Goal: Task Accomplishment & Management: Manage account settings

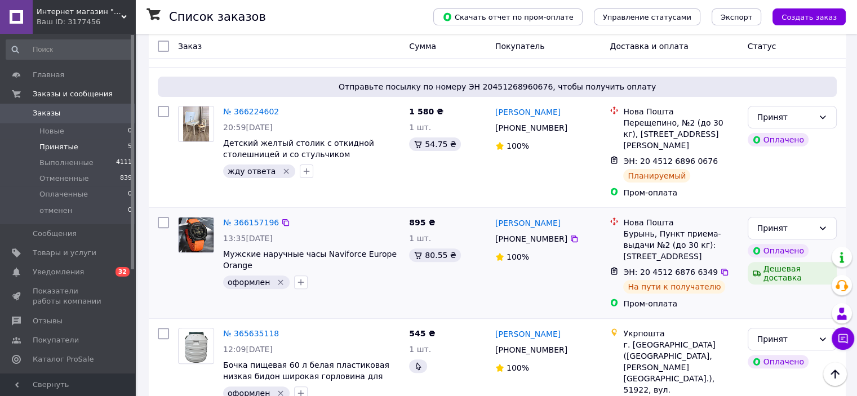
scroll to position [239, 0]
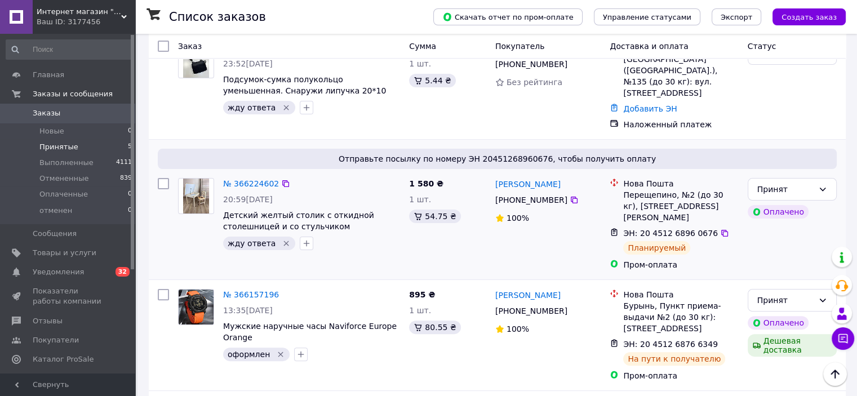
click at [282, 241] on icon "Удалить метку" at bounding box center [286, 243] width 9 height 9
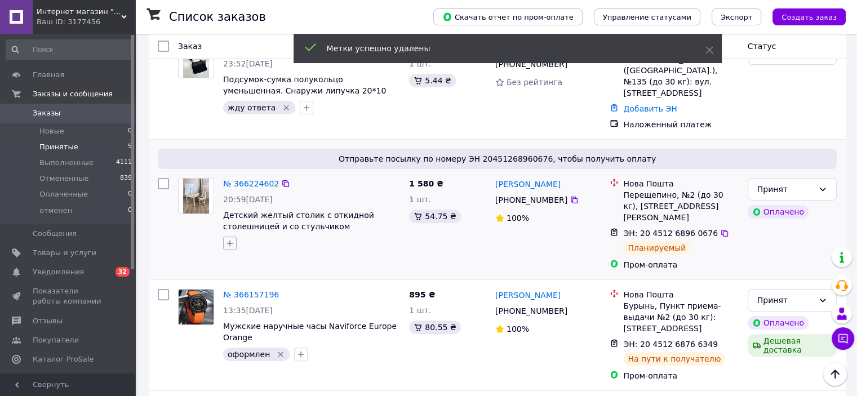
click at [233, 239] on icon "button" at bounding box center [229, 243] width 9 height 9
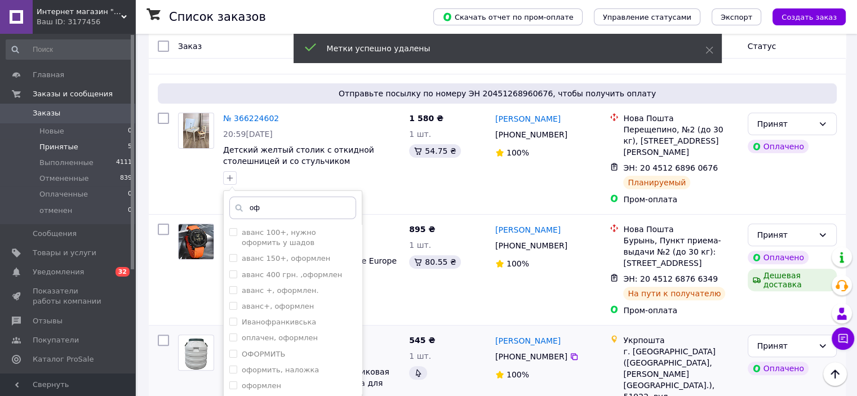
scroll to position [352, 0]
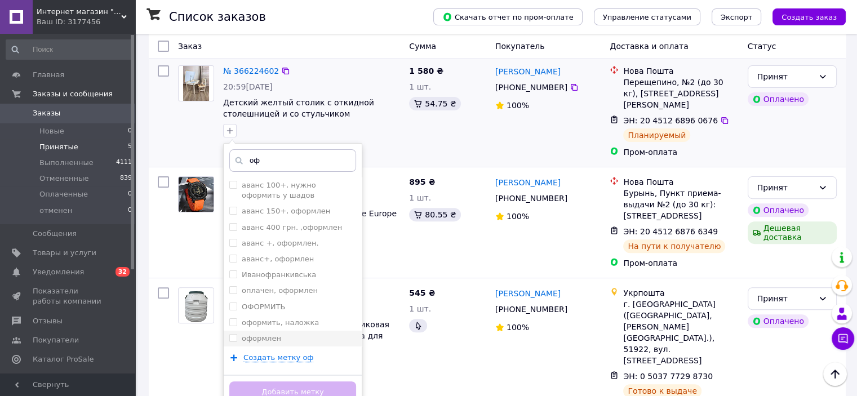
type input "оф"
click at [231, 335] on input "оформлен" at bounding box center [232, 337] width 7 height 7
checkbox input "true"
click at [318, 366] on button "Добавить метку" at bounding box center [292, 393] width 127 height 22
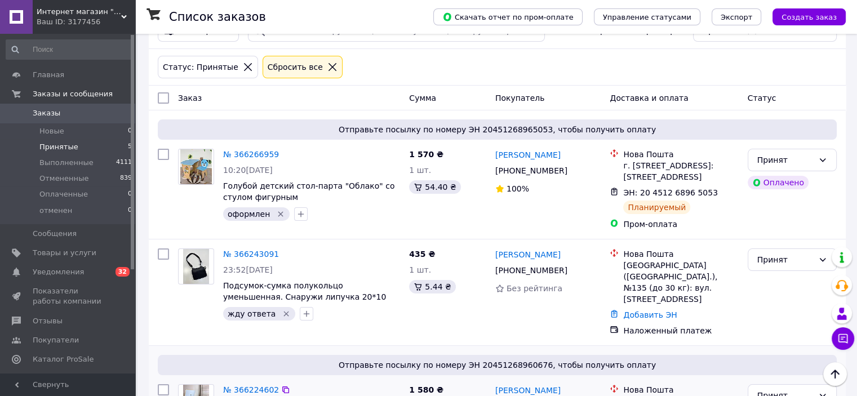
scroll to position [14, 0]
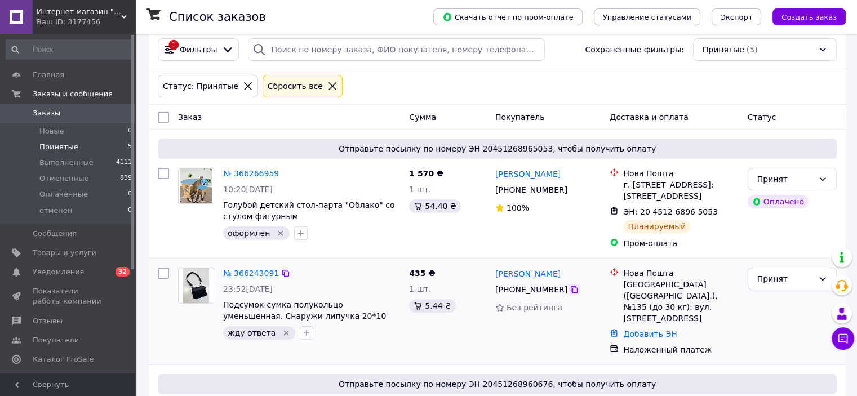
click at [571, 293] on icon at bounding box center [574, 289] width 7 height 7
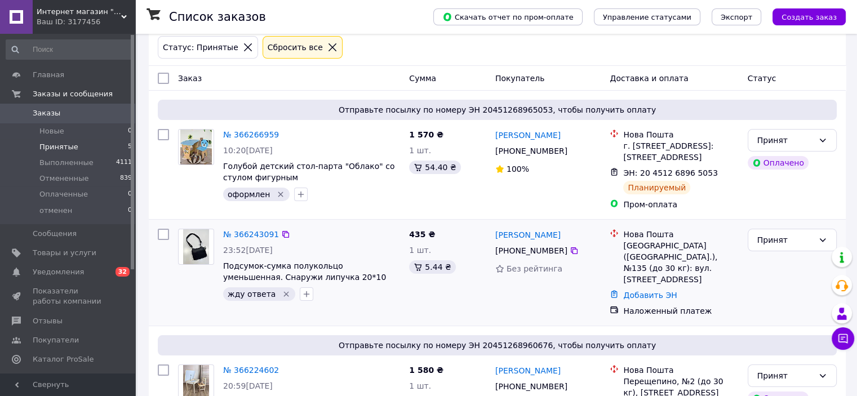
scroll to position [126, 0]
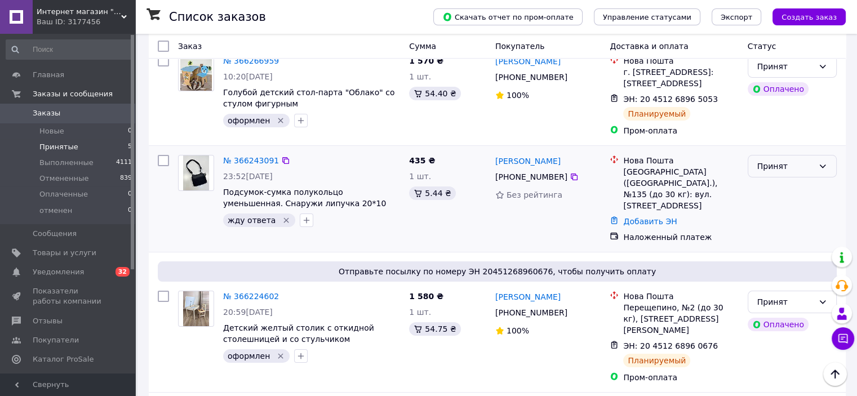
click at [781, 173] on div "Принят" at bounding box center [786, 166] width 56 height 12
click at [790, 225] on li "Отменен" at bounding box center [792, 221] width 88 height 20
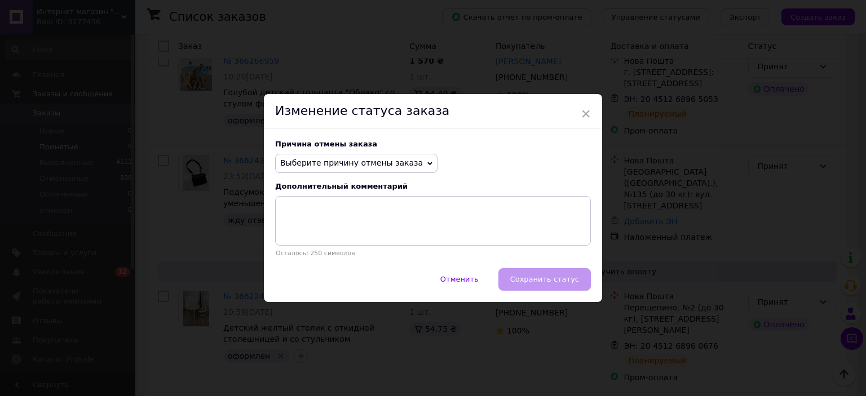
click at [366, 171] on span "Выберите причину отмены заказа" at bounding box center [356, 163] width 162 height 19
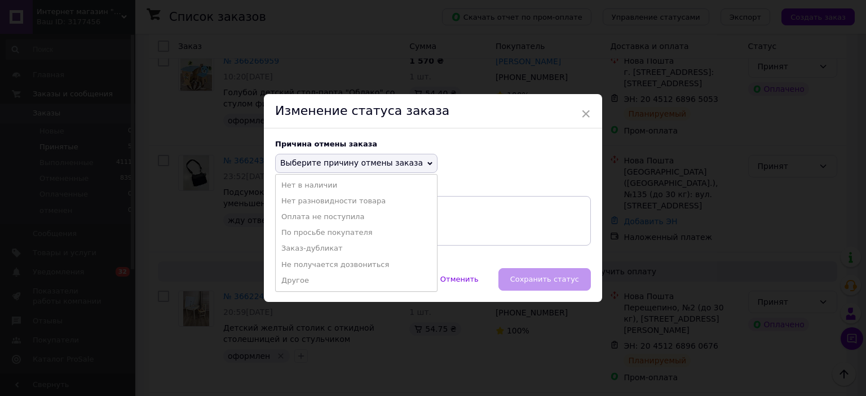
drag, startPoint x: 356, startPoint y: 265, endPoint x: 378, endPoint y: 271, distance: 22.7
click at [357, 265] on li "Не получается дозвониться" at bounding box center [356, 265] width 161 height 16
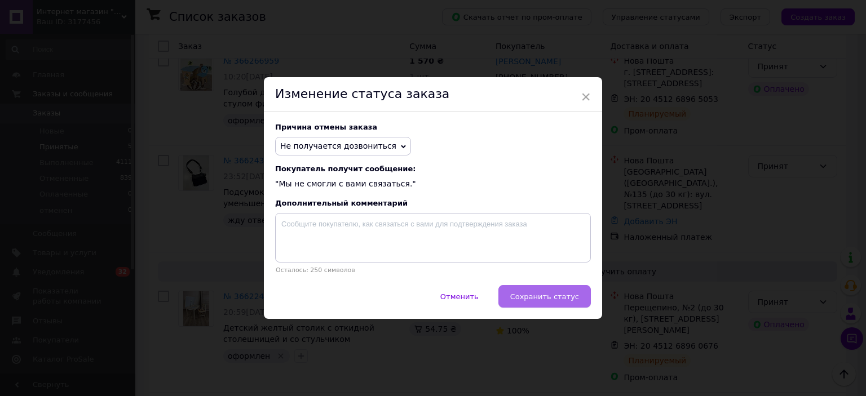
drag, startPoint x: 560, startPoint y: 285, endPoint x: 559, endPoint y: 297, distance: 11.9
click at [560, 286] on div "× Изменение статуса заказа Причина отмены заказа Не получается дозвониться Нет …" at bounding box center [433, 198] width 338 height 242
drag, startPoint x: 559, startPoint y: 302, endPoint x: 520, endPoint y: 302, distance: 38.9
click at [558, 301] on span "Сохранить статус" at bounding box center [544, 297] width 69 height 8
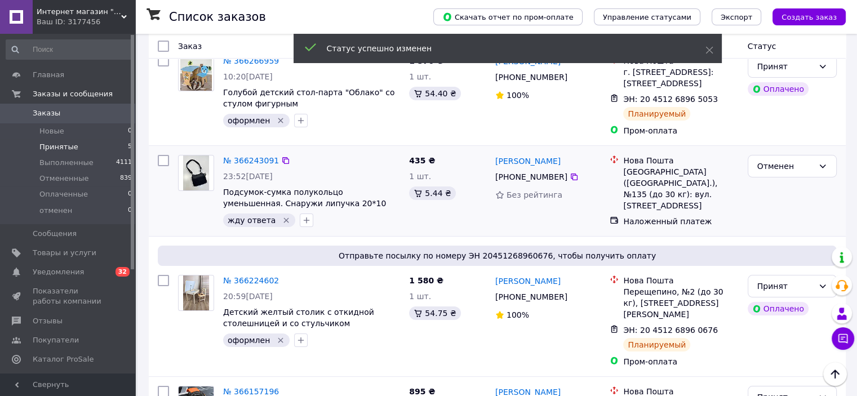
click at [284, 223] on icon "Удалить метку" at bounding box center [286, 220] width 5 height 5
click at [230, 225] on icon "button" at bounding box center [229, 220] width 9 height 9
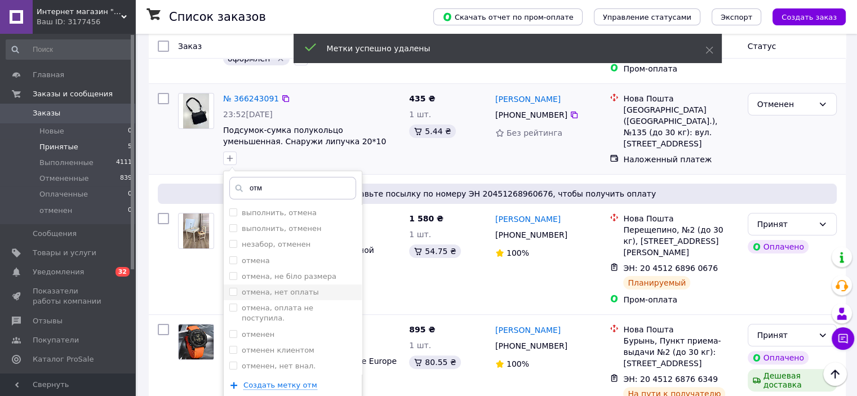
scroll to position [239, 0]
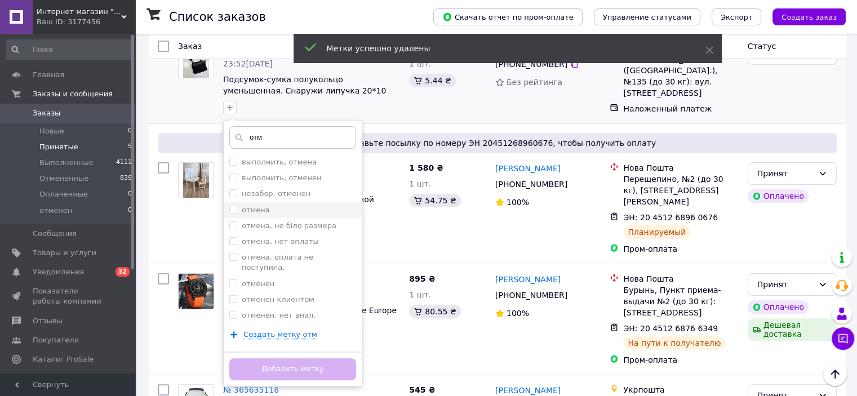
type input "отм"
click at [232, 213] on input "отмена" at bounding box center [232, 209] width 7 height 7
checkbox input "true"
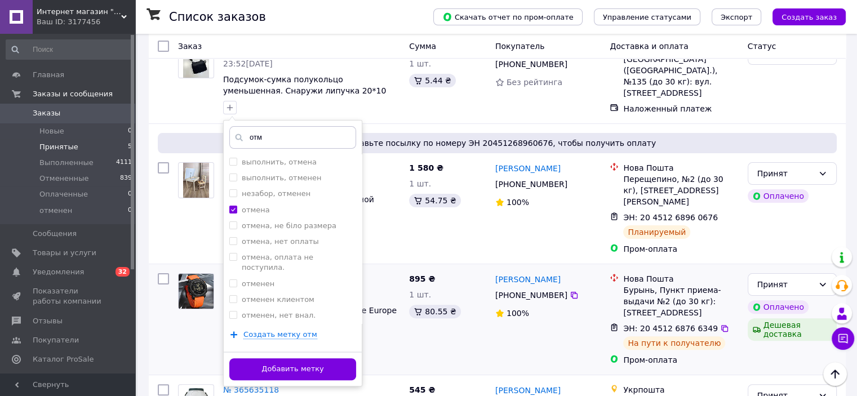
drag, startPoint x: 315, startPoint y: 378, endPoint x: 324, endPoint y: 374, distance: 9.8
click at [315, 366] on button "Добавить метку" at bounding box center [292, 370] width 127 height 22
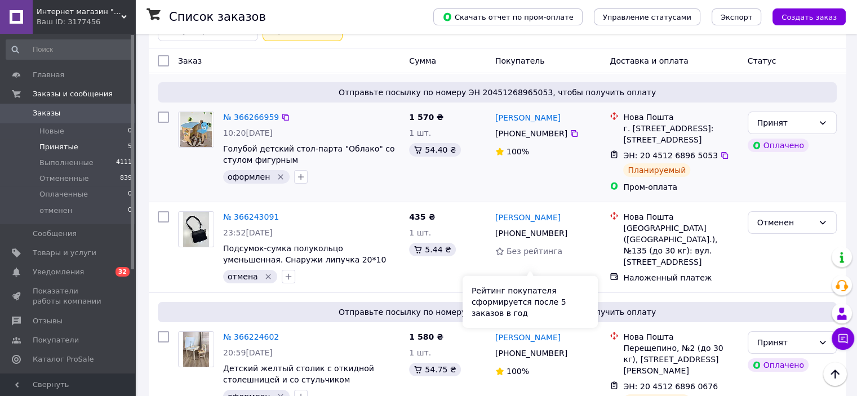
scroll to position [0, 0]
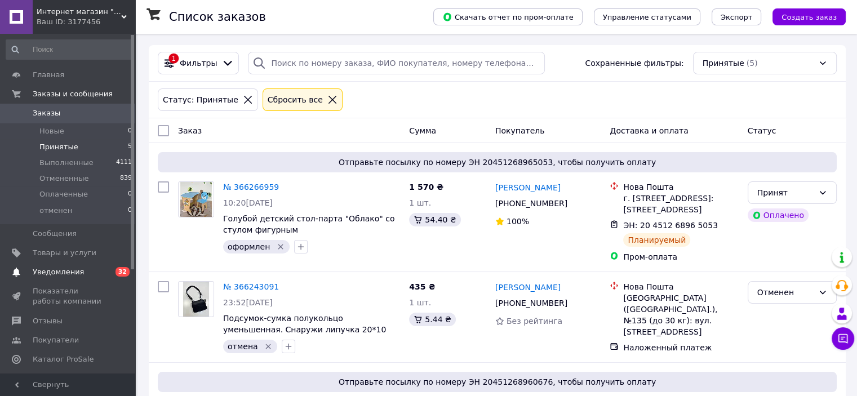
click at [105, 271] on span "0 32" at bounding box center [119, 272] width 31 height 10
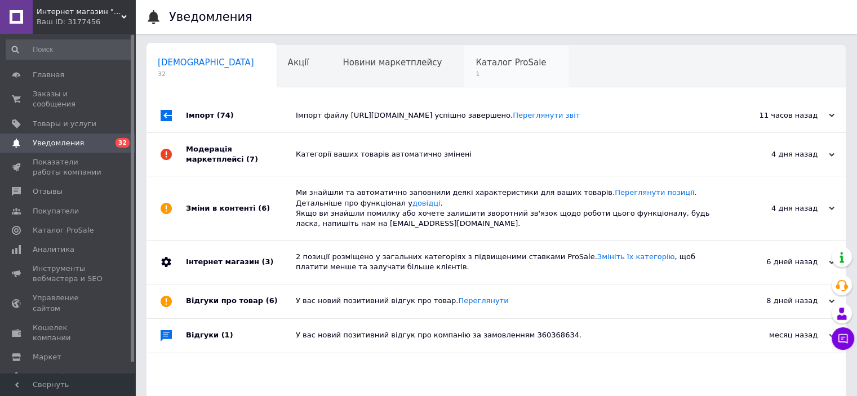
click at [476, 72] on span "1" at bounding box center [511, 74] width 70 height 8
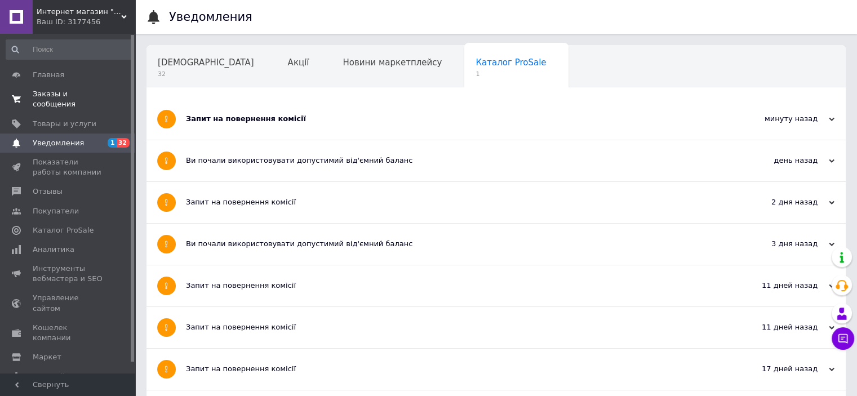
click at [89, 91] on span "Заказы и сообщения" at bounding box center [69, 99] width 72 height 20
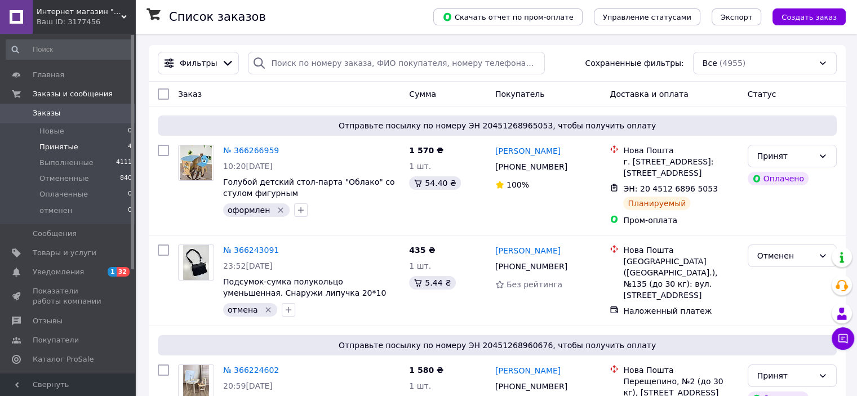
click at [92, 147] on li "Принятые 4" at bounding box center [69, 147] width 139 height 16
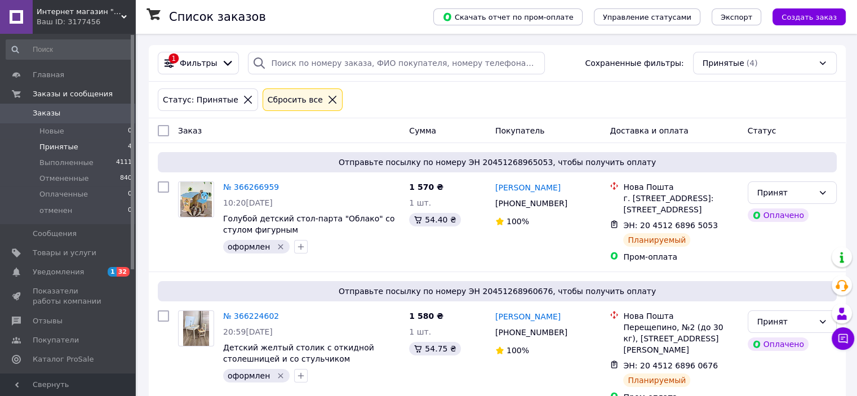
click at [115, 9] on span "Интернет магазин "Luchmag"" at bounding box center [79, 12] width 85 height 10
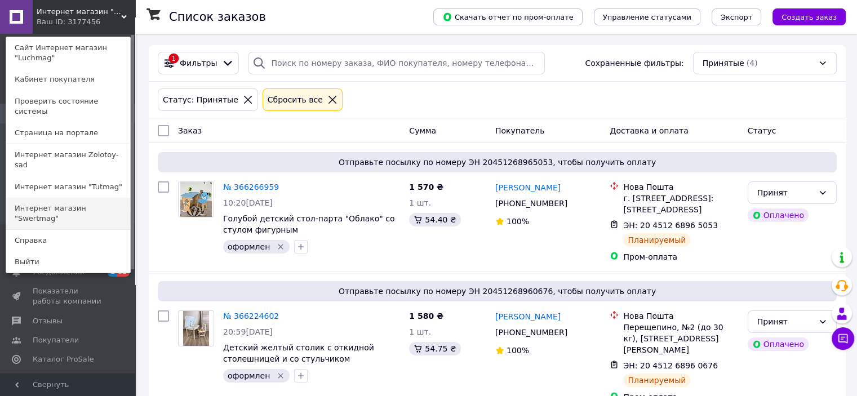
click at [110, 198] on link "Интернет магазин "Swertmag"" at bounding box center [68, 214] width 124 height 32
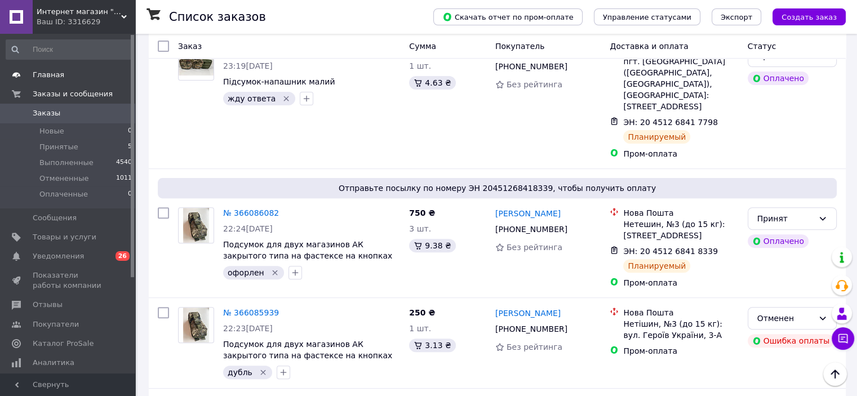
scroll to position [113, 0]
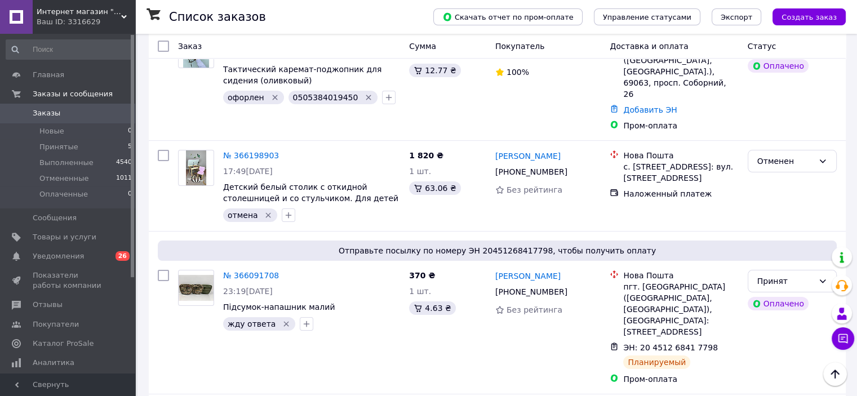
click at [108, 17] on div "Ваш ID: 3316629" at bounding box center [86, 22] width 99 height 10
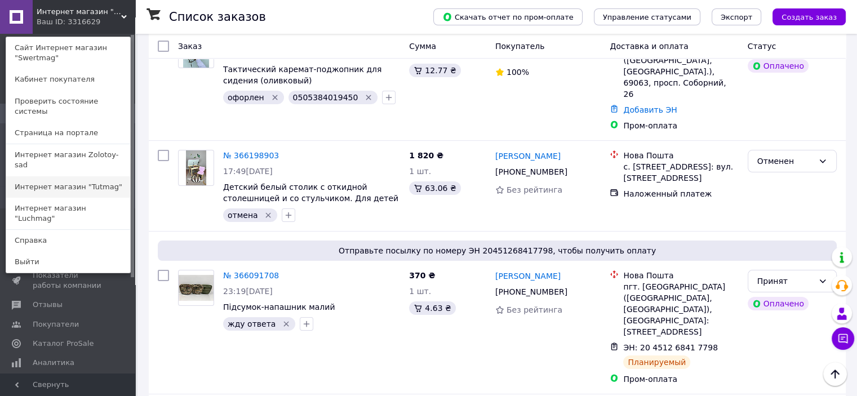
click at [97, 176] on link "Интернет магазин "Tutmag"" at bounding box center [68, 186] width 124 height 21
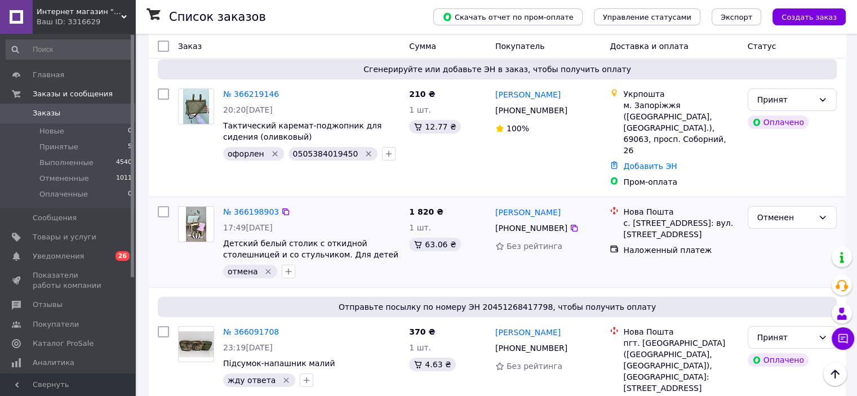
scroll to position [0, 0]
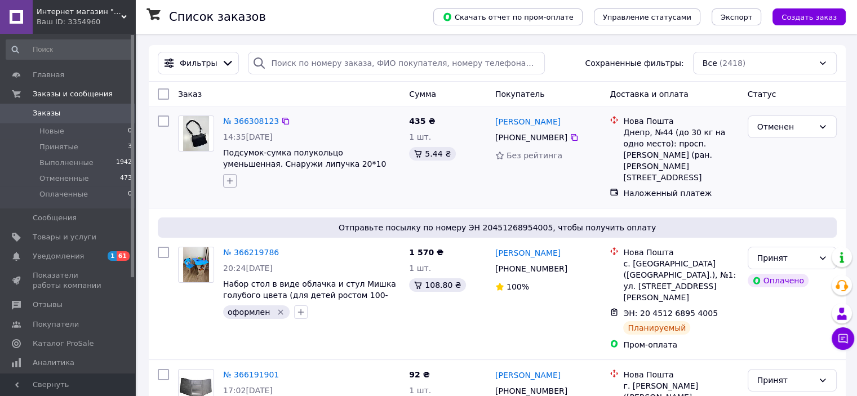
click at [229, 184] on icon "button" at bounding box center [229, 180] width 9 height 9
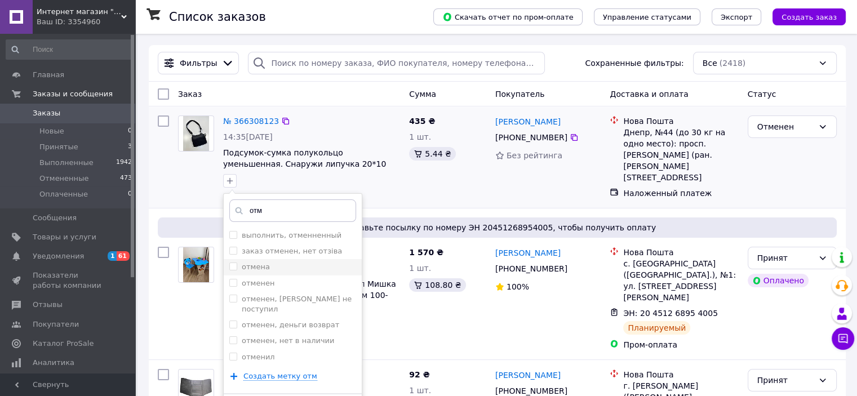
type input "отм"
drag, startPoint x: 230, startPoint y: 267, endPoint x: 501, endPoint y: 267, distance: 270.6
click at [231, 267] on input "отмена" at bounding box center [232, 266] width 7 height 7
checkbox input "true"
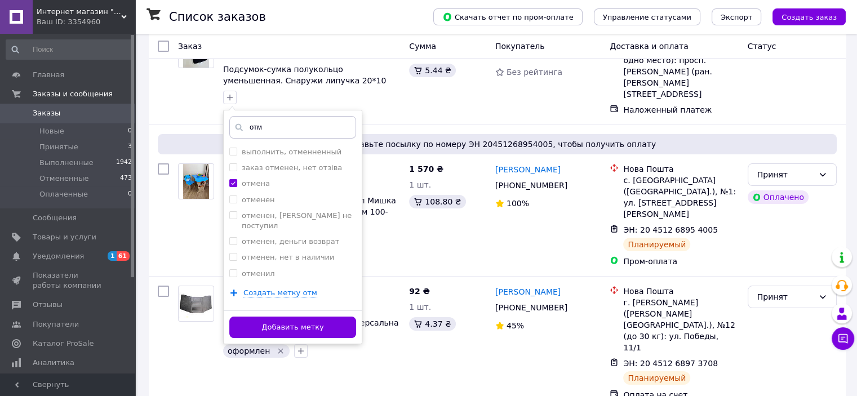
scroll to position [169, 0]
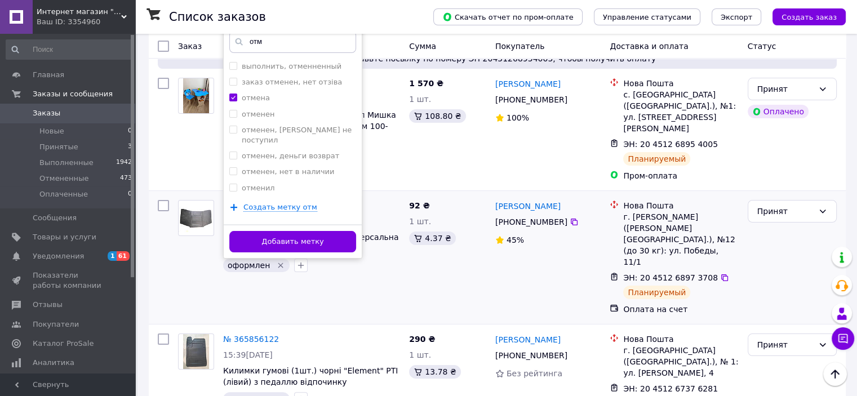
click at [338, 234] on button "Добавить метку" at bounding box center [292, 242] width 127 height 22
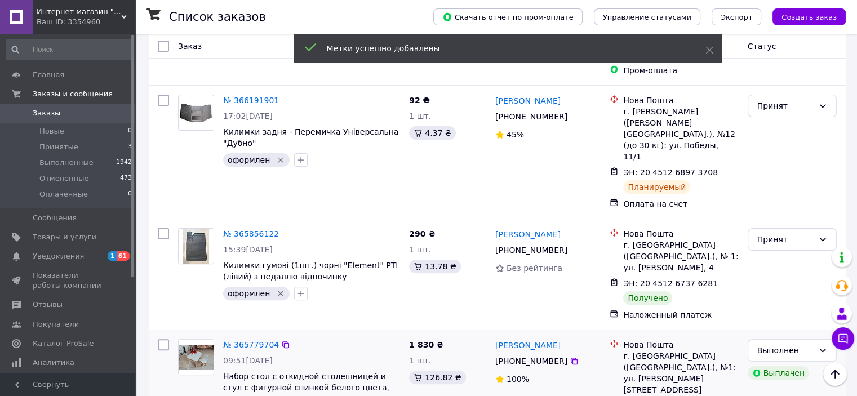
scroll to position [338, 0]
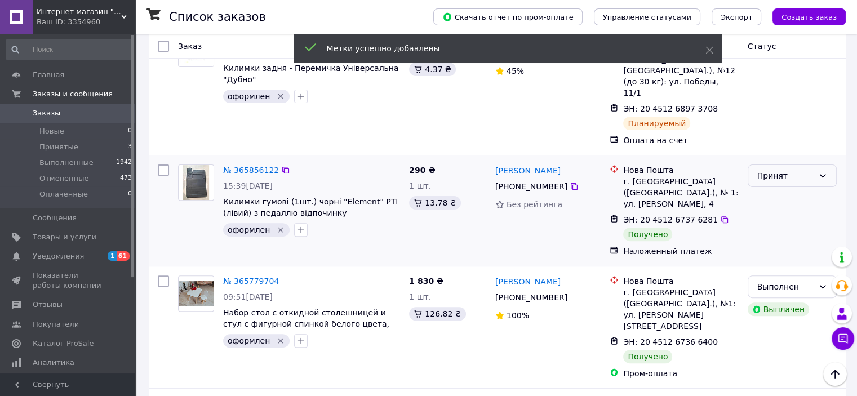
click at [775, 170] on div "Принят" at bounding box center [786, 176] width 56 height 12
drag, startPoint x: 787, startPoint y: 149, endPoint x: 574, endPoint y: 229, distance: 227.1
click at [788, 149] on li "Выполнен" at bounding box center [792, 144] width 88 height 20
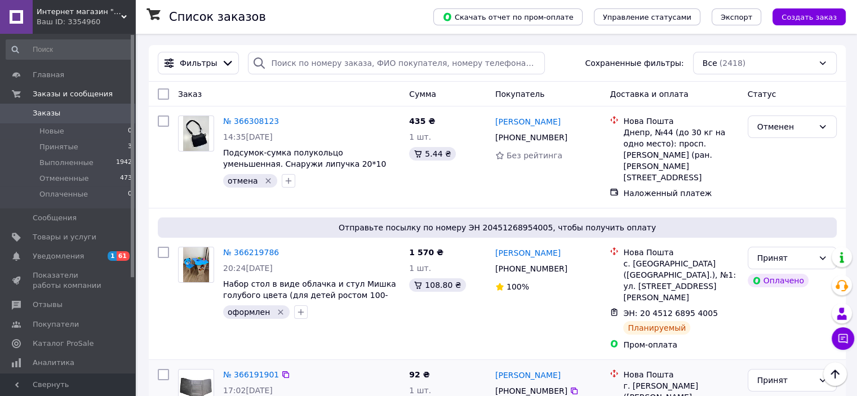
scroll to position [0, 0]
click at [77, 253] on span "Уведомления" at bounding box center [58, 256] width 51 height 10
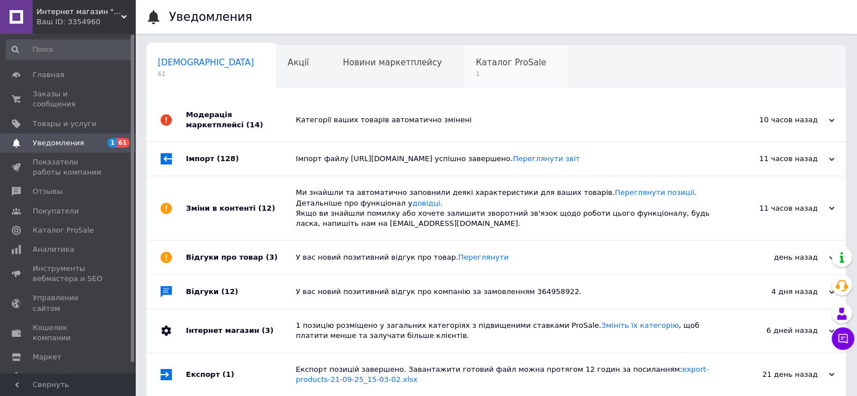
click at [465, 56] on div "Каталог ProSale 1" at bounding box center [517, 67] width 104 height 43
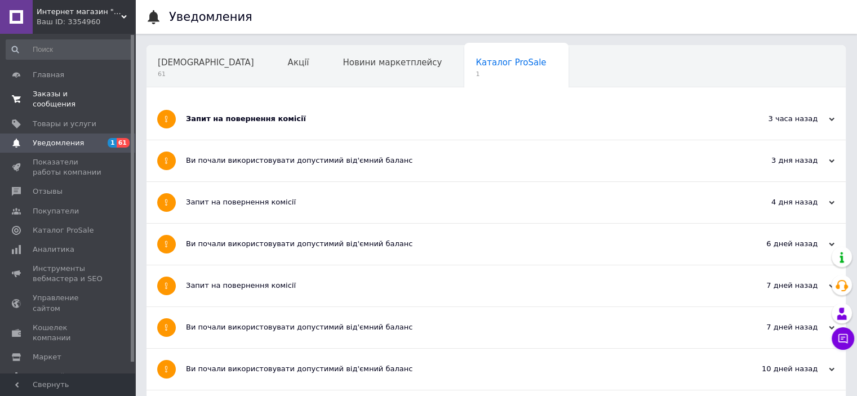
click at [83, 92] on span "Заказы и сообщения" at bounding box center [69, 99] width 72 height 20
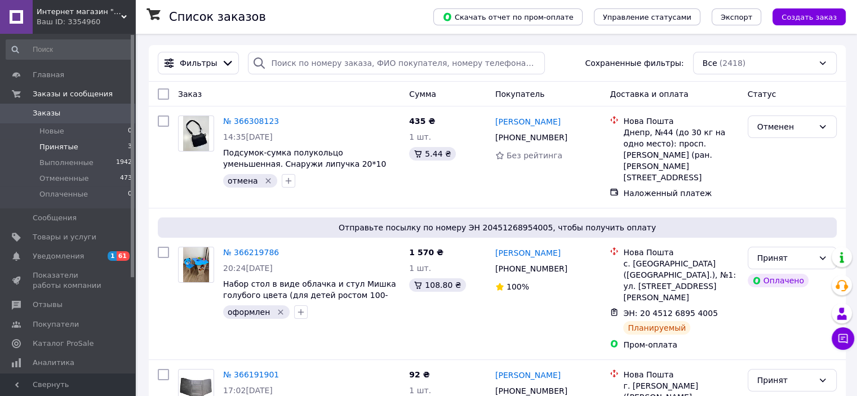
click at [88, 151] on li "Принятые 3" at bounding box center [69, 147] width 139 height 16
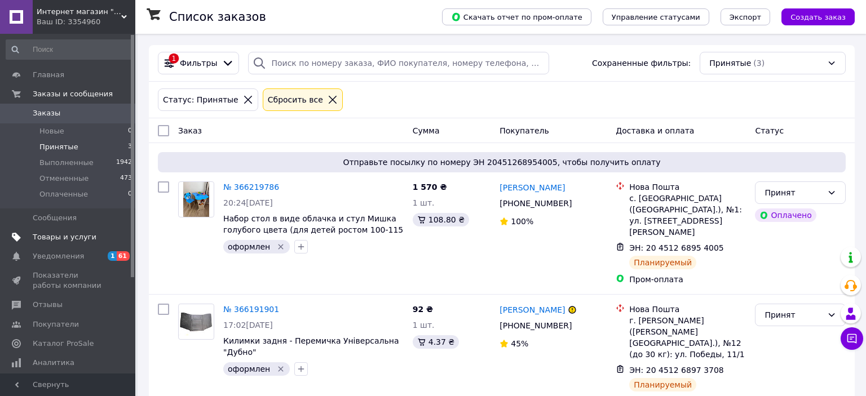
click at [86, 233] on span "Товары и услуги" at bounding box center [65, 237] width 64 height 10
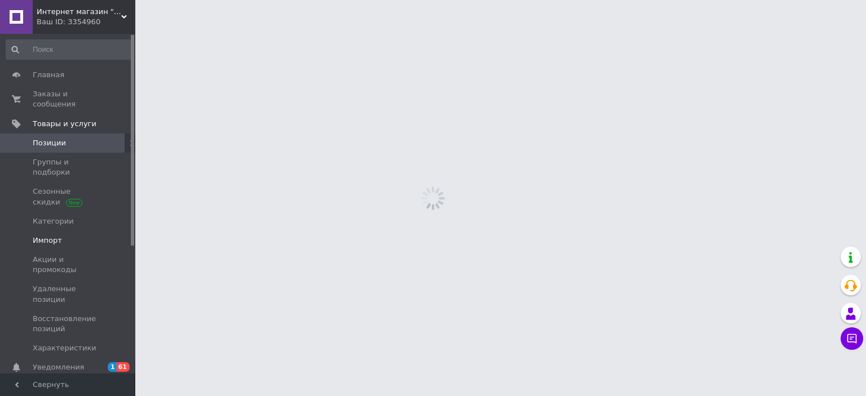
click at [86, 236] on span "Импорт" at bounding box center [69, 241] width 72 height 10
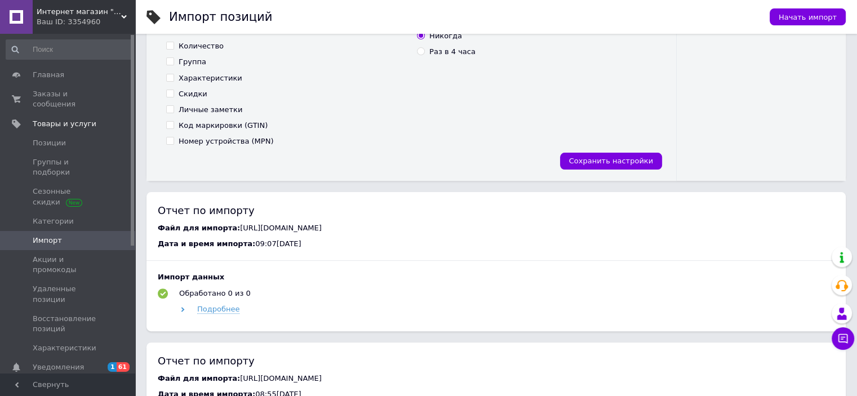
scroll to position [338, 0]
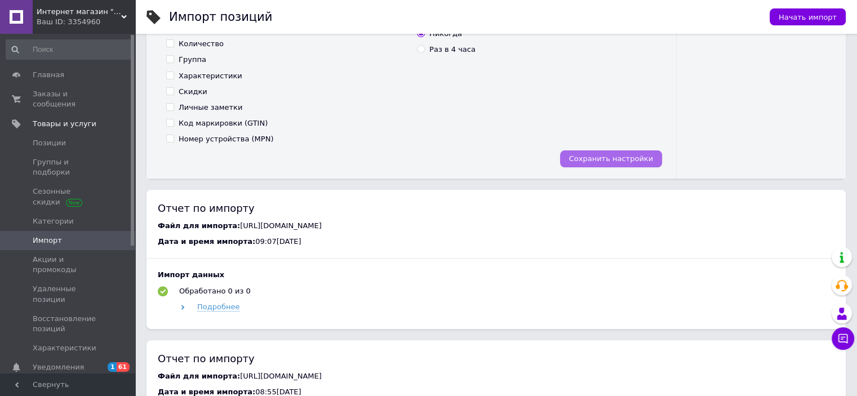
click at [643, 153] on button "Сохранить настройки" at bounding box center [611, 159] width 102 height 17
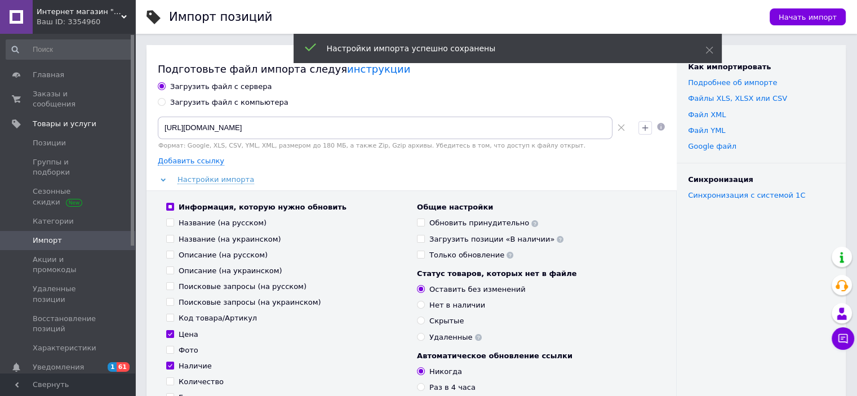
scroll to position [169, 0]
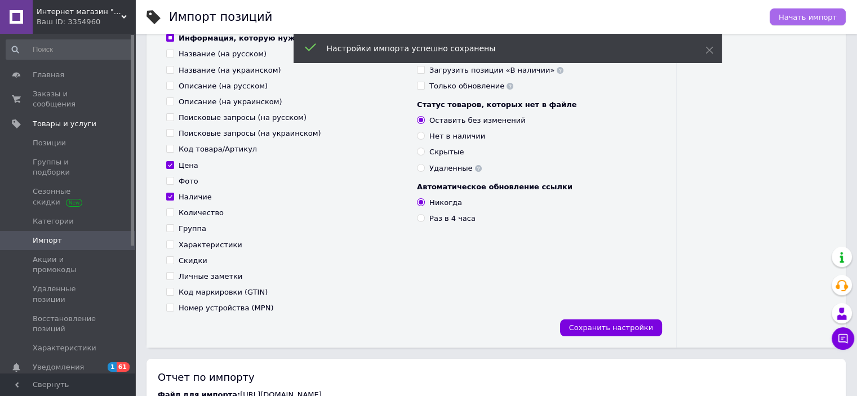
click at [811, 19] on span "Начать импорт" at bounding box center [808, 17] width 58 height 8
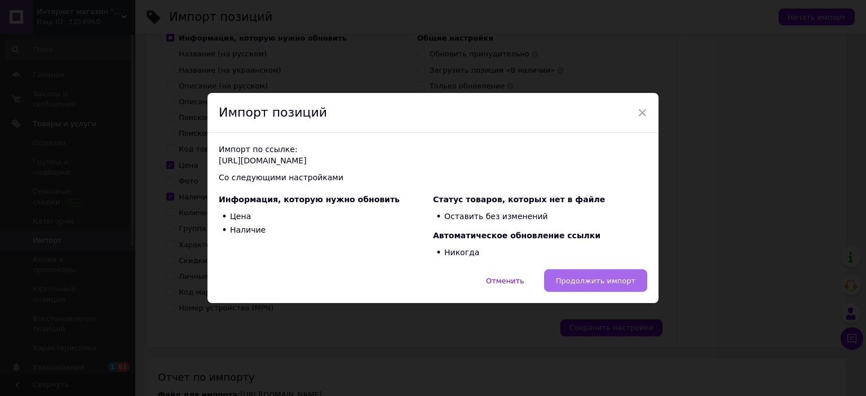
drag, startPoint x: 629, startPoint y: 284, endPoint x: 393, endPoint y: 258, distance: 237.1
click at [629, 284] on span "Продолжить импорт" at bounding box center [595, 281] width 79 height 8
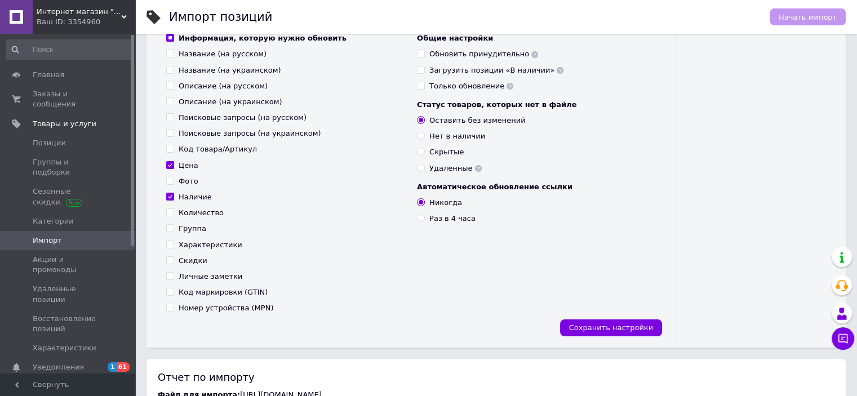
click at [795, 291] on div "Как импортировать Подробнее об импорте Файлы ХLS, XLSX или CSV Файл XML Файл YM…" at bounding box center [761, 112] width 169 height 472
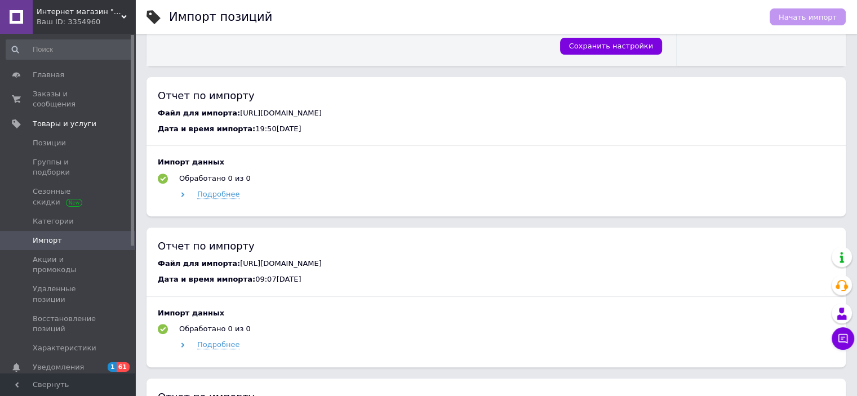
scroll to position [676, 0]
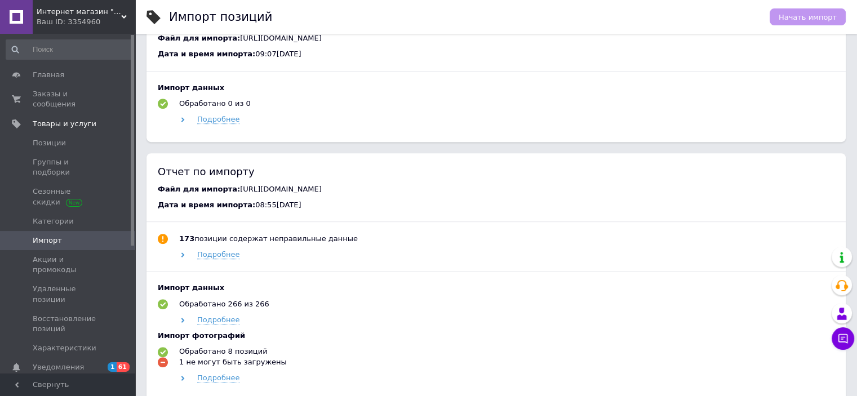
drag, startPoint x: 462, startPoint y: 229, endPoint x: 231, endPoint y: 229, distance: 231.1
click at [230, 194] on div "Файл для импорта: https://razzar.com.ua/b2b/prom/7a525478defdeecd3b184e51cfd398…" at bounding box center [496, 189] width 677 height 10
copy span "https://razzar.com.ua/b2b/prom/7a525478defdeecd3b184e51cfd39828.xml"
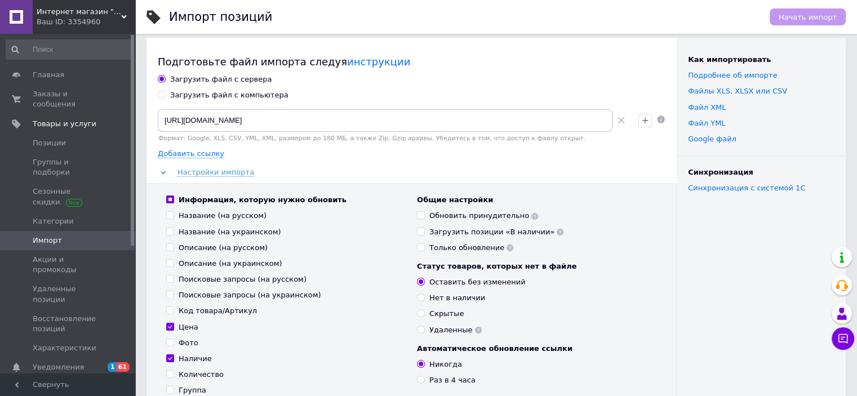
scroll to position [0, 0]
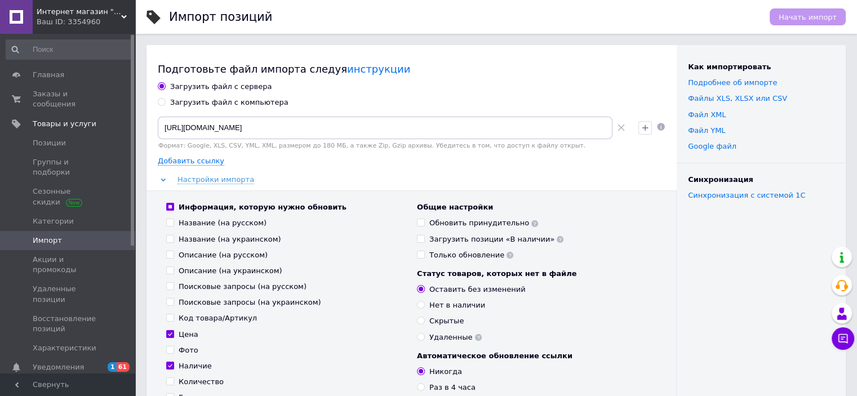
click at [621, 126] on icon at bounding box center [621, 127] width 7 height 7
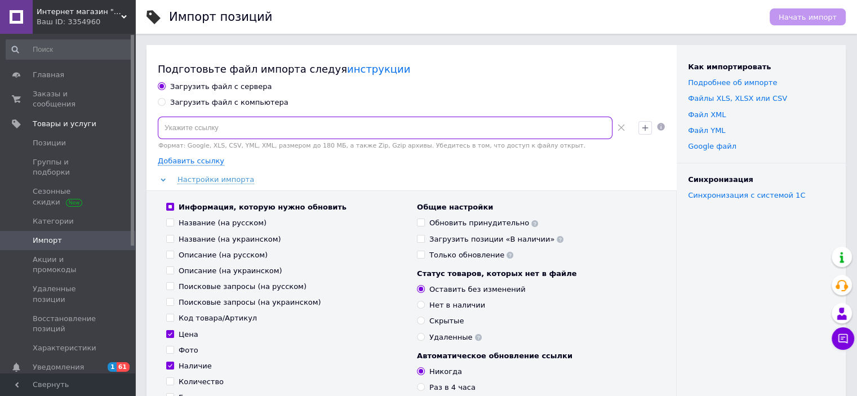
paste input "https://razzar.com.ua/b2b/prom/7a525478defdeecd3b184e51cfd39828.xml"
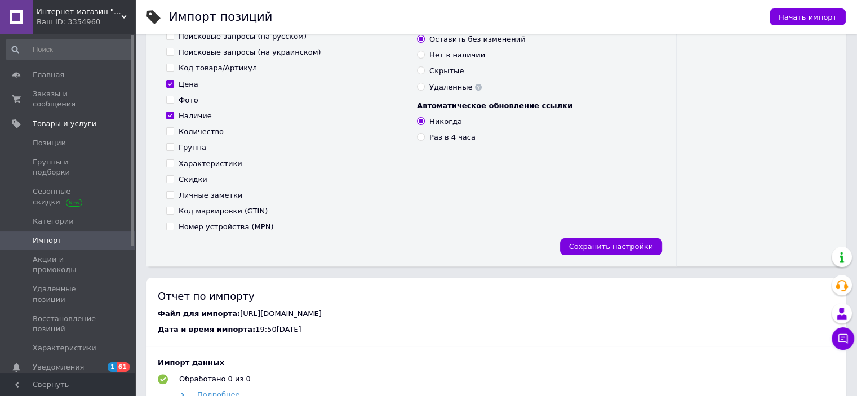
scroll to position [282, 0]
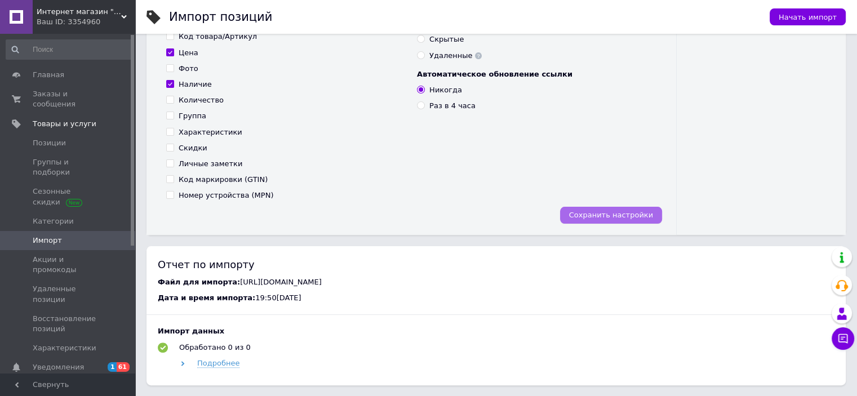
type input "https://razzar.com.ua/b2b/prom/7a525478defdeecd3b184e51cfd39828.xml"
drag, startPoint x: 622, startPoint y: 209, endPoint x: 606, endPoint y: 201, distance: 18.4
click at [622, 207] on button "Сохранить настройки" at bounding box center [611, 215] width 102 height 17
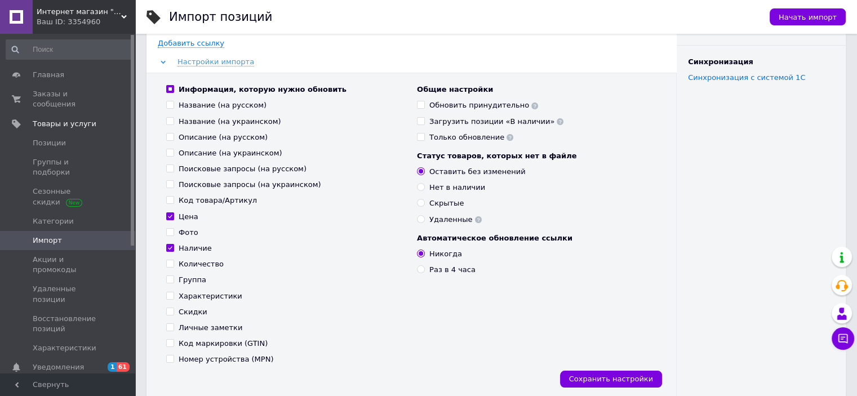
scroll to position [113, 0]
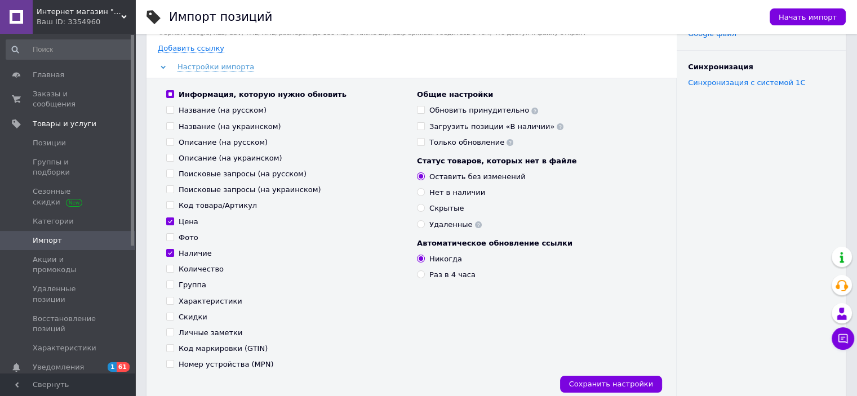
click at [171, 221] on input "Цена" at bounding box center [169, 221] width 7 height 7
checkbox input "false"
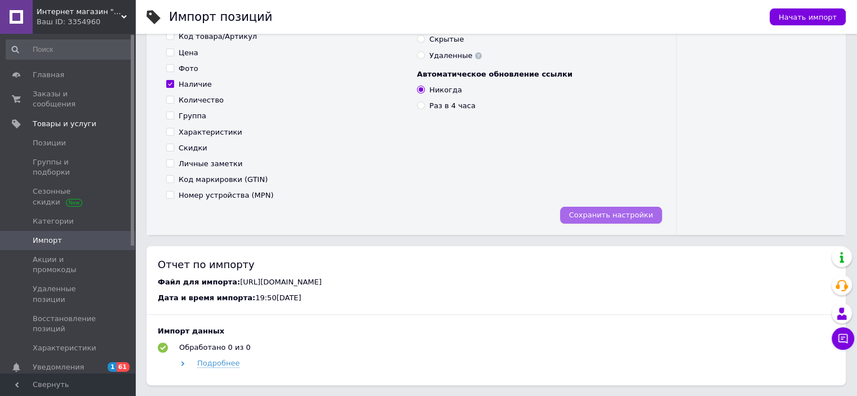
click at [621, 214] on span "Сохранить настройки" at bounding box center [611, 215] width 84 height 8
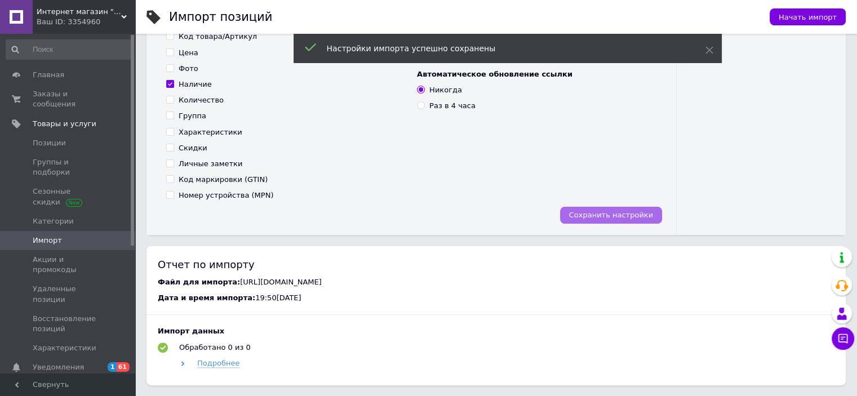
click at [622, 218] on span "Сохранить настройки" at bounding box center [611, 215] width 84 height 8
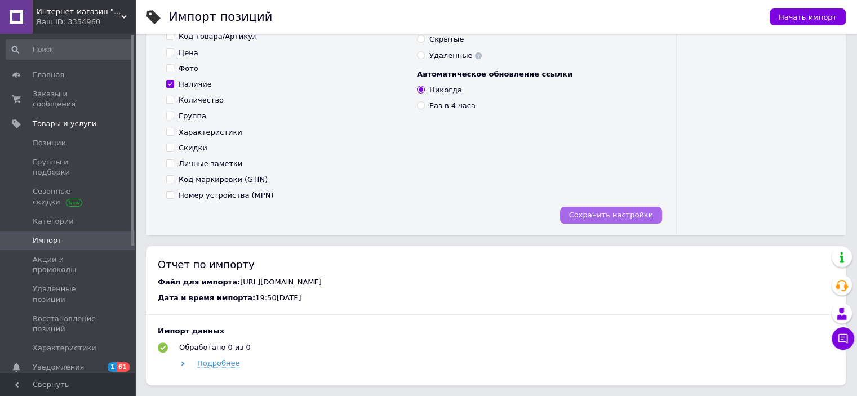
click at [645, 216] on span "Сохранить настройки" at bounding box center [611, 215] width 84 height 8
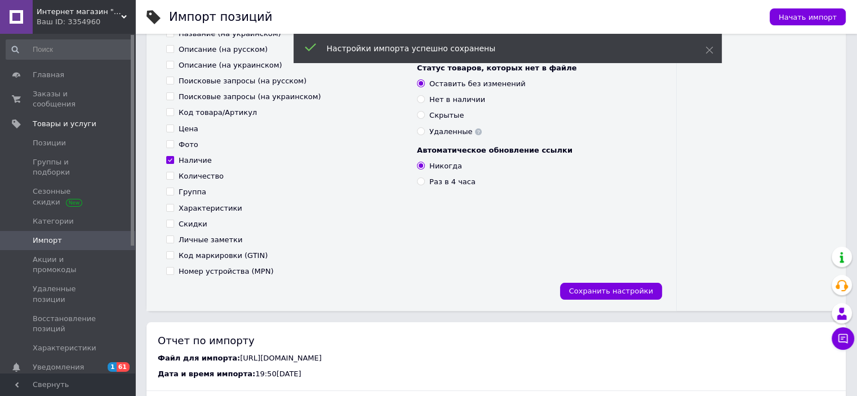
scroll to position [169, 0]
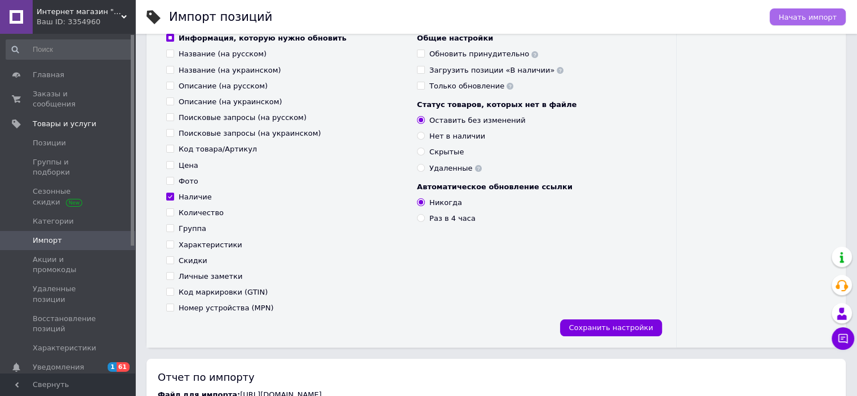
click at [789, 15] on span "Начать импорт" at bounding box center [808, 17] width 58 height 8
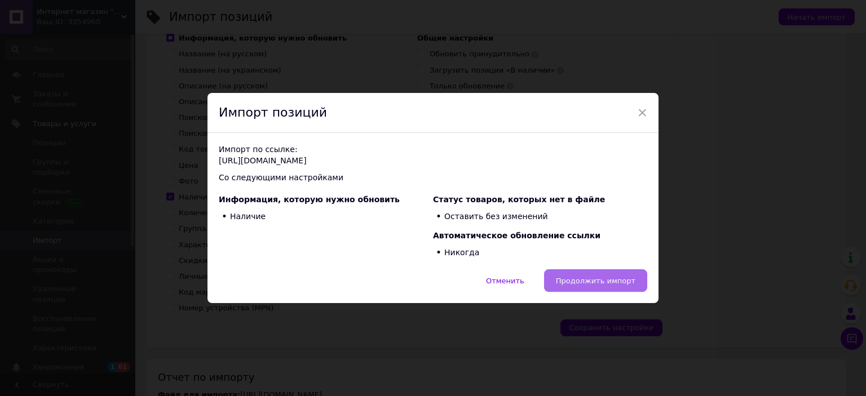
drag, startPoint x: 598, startPoint y: 279, endPoint x: 605, endPoint y: 272, distance: 10.4
click at [598, 279] on span "Продолжить импорт" at bounding box center [595, 281] width 79 height 8
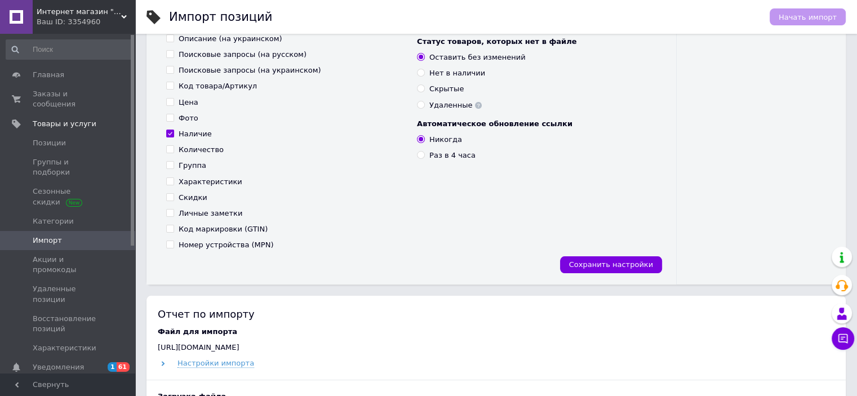
scroll to position [225, 0]
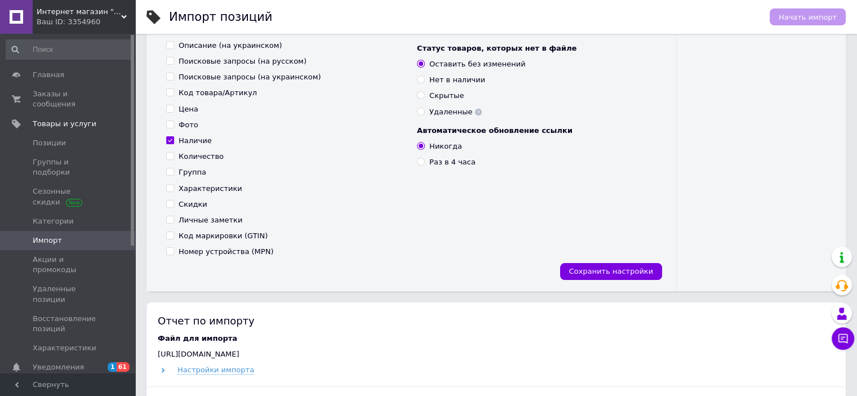
click at [116, 14] on span "Интернет магазин "Tutmag"" at bounding box center [79, 12] width 85 height 10
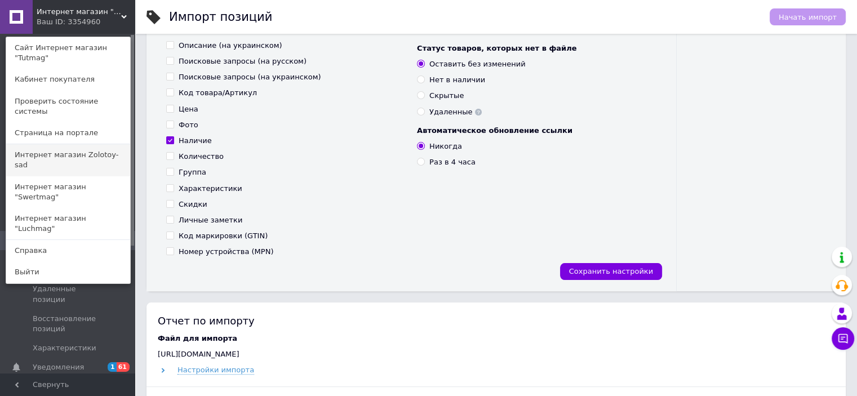
click at [112, 144] on link "Интернет магазин Zolotoy-sad" at bounding box center [68, 160] width 124 height 32
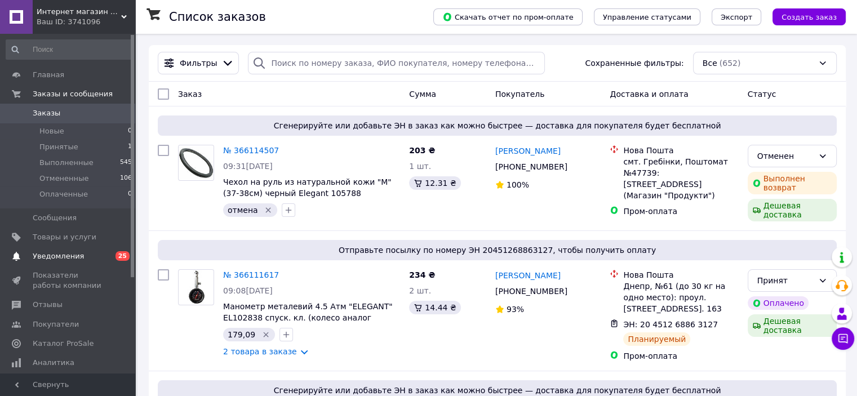
click at [105, 255] on span "0 25" at bounding box center [119, 256] width 31 height 10
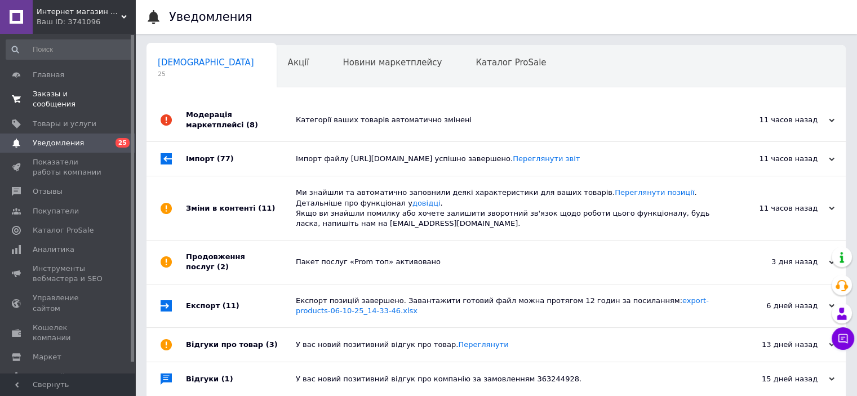
click at [99, 98] on span "Заказы и сообщения" at bounding box center [69, 99] width 72 height 20
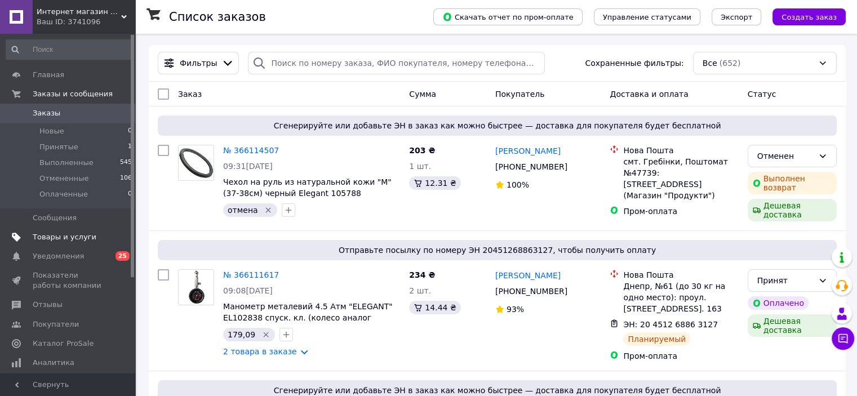
click at [103, 237] on span "Товары и услуги" at bounding box center [69, 237] width 72 height 10
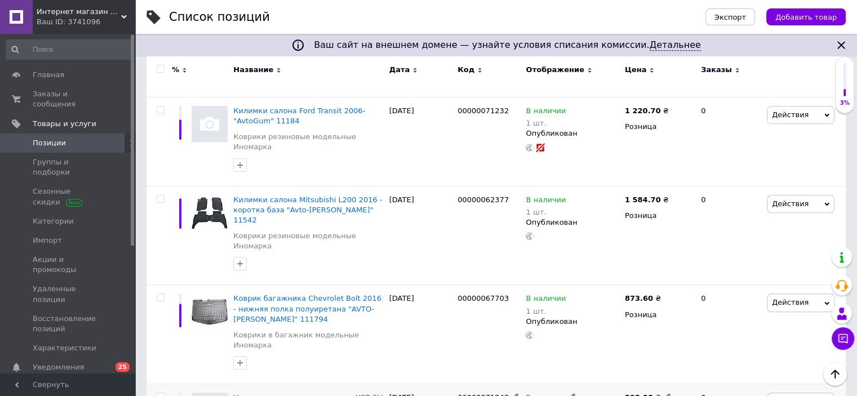
scroll to position [733, 0]
click at [76, 236] on span "Импорт" at bounding box center [69, 241] width 72 height 10
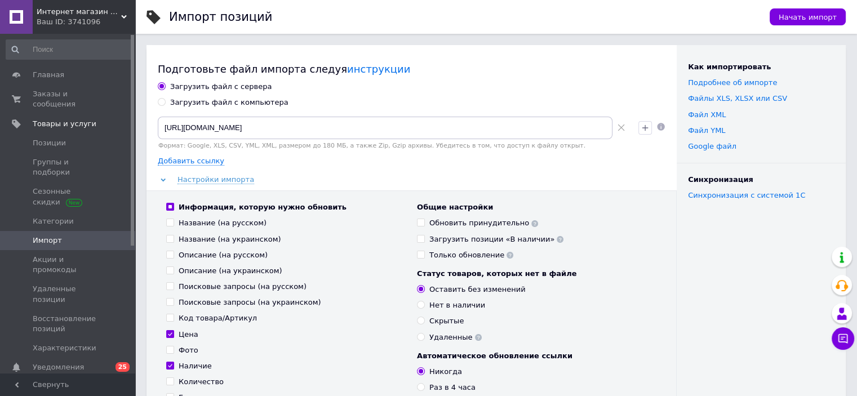
click at [619, 129] on icon at bounding box center [621, 127] width 7 height 7
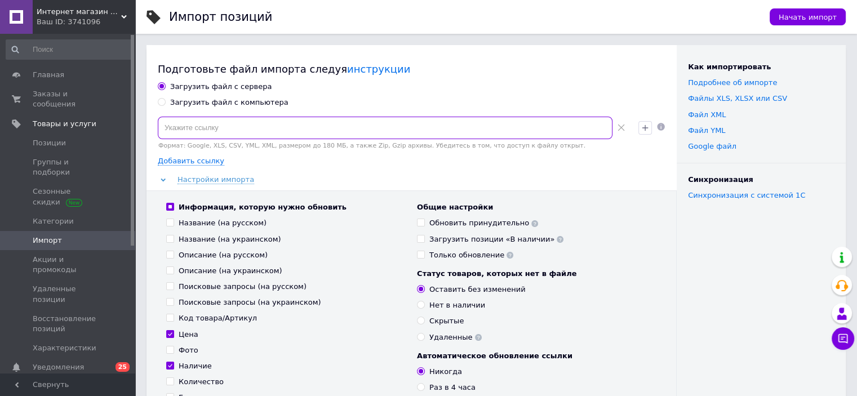
paste input "[URL][DOMAIN_NAME]"
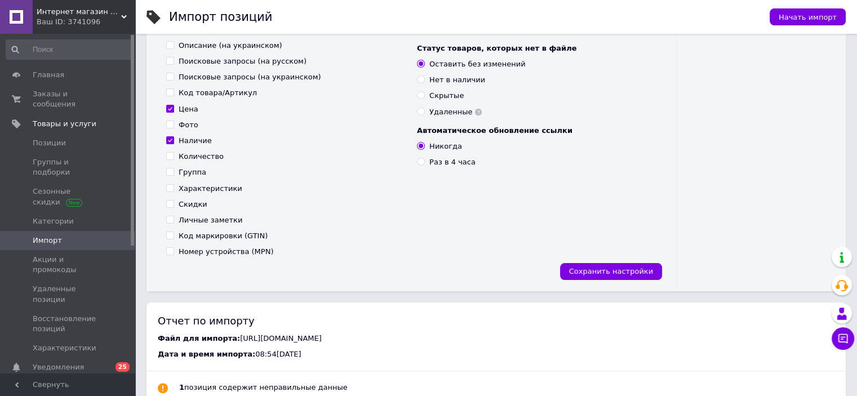
type input "[URL][DOMAIN_NAME]"
click at [169, 107] on input "Цена" at bounding box center [169, 108] width 7 height 7
checkbox input "false"
click at [607, 273] on span "Сохранить настройки" at bounding box center [611, 271] width 84 height 8
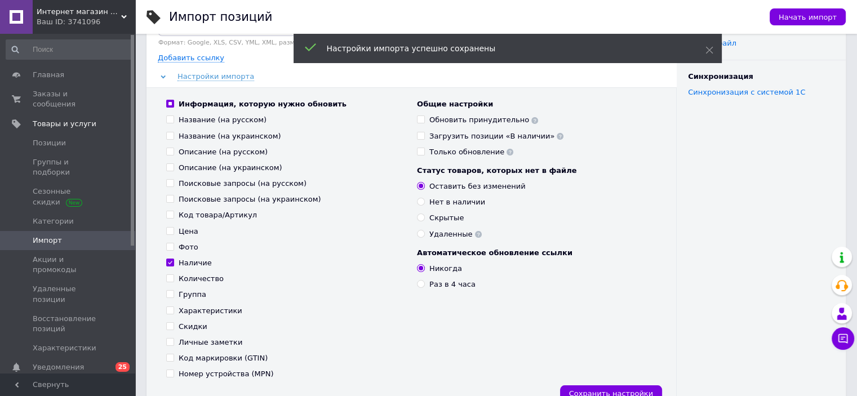
scroll to position [169, 0]
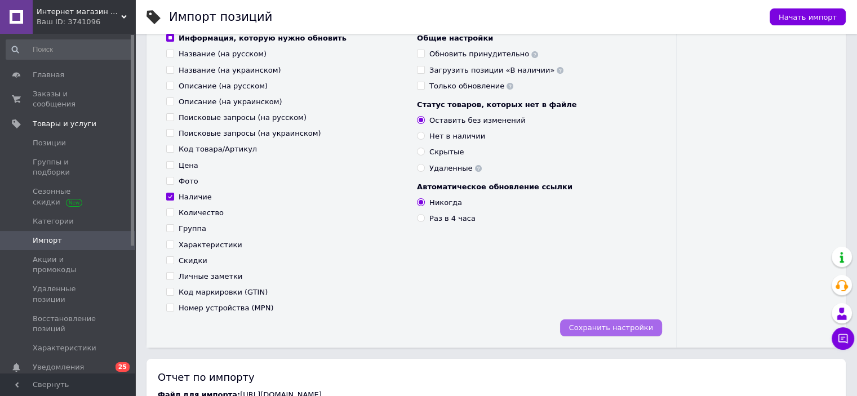
click at [592, 331] on span "Сохранить настройки" at bounding box center [611, 328] width 84 height 8
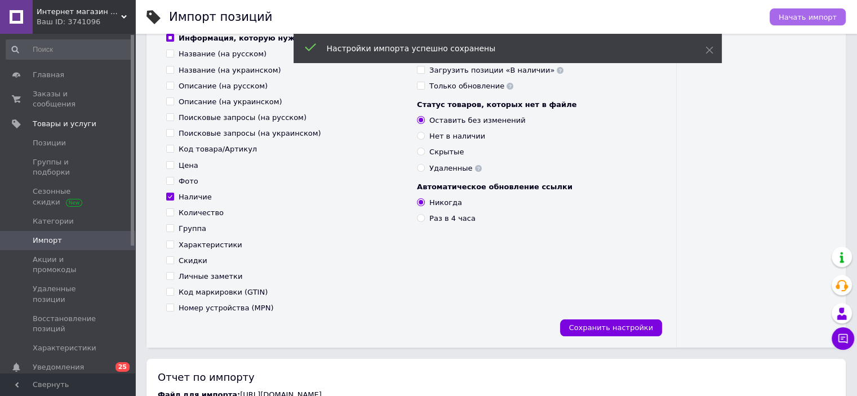
click at [808, 17] on span "Начать импорт" at bounding box center [808, 17] width 58 height 8
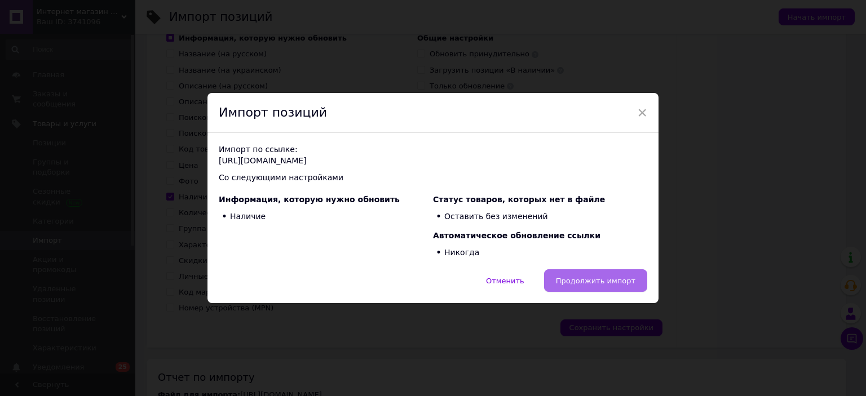
click at [631, 282] on span "Продолжить импорт" at bounding box center [595, 281] width 79 height 8
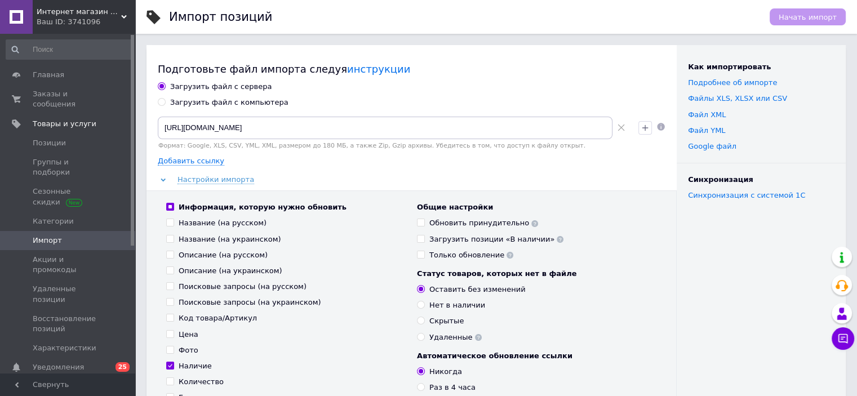
scroll to position [282, 0]
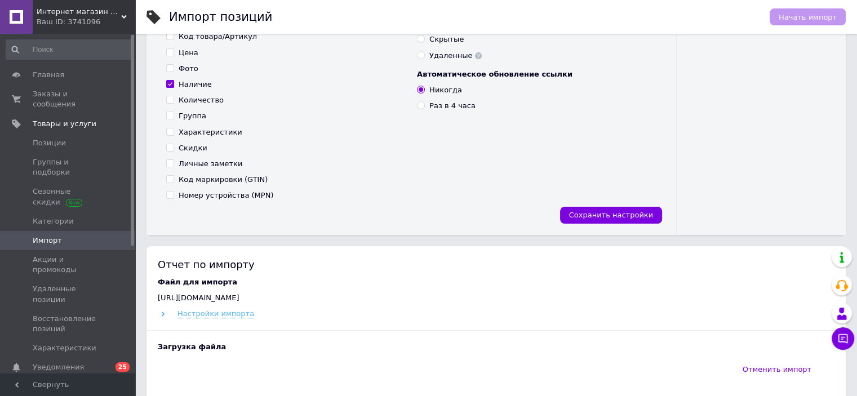
click at [224, 312] on span "Настройки импорта" at bounding box center [216, 313] width 77 height 9
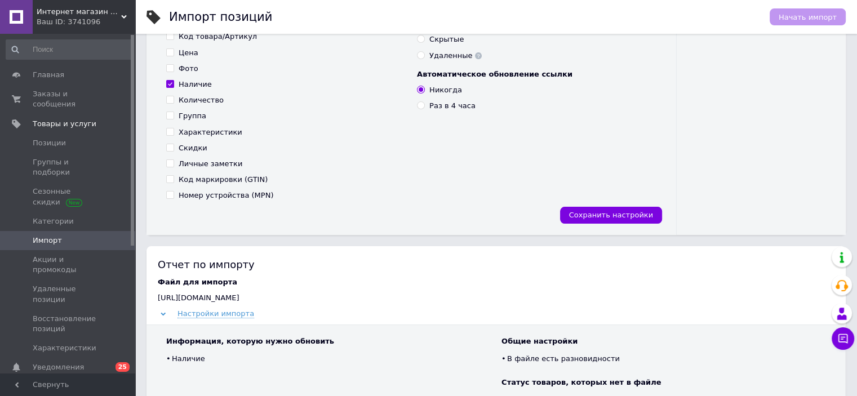
click at [225, 313] on span "Настройки импорта" at bounding box center [216, 313] width 77 height 9
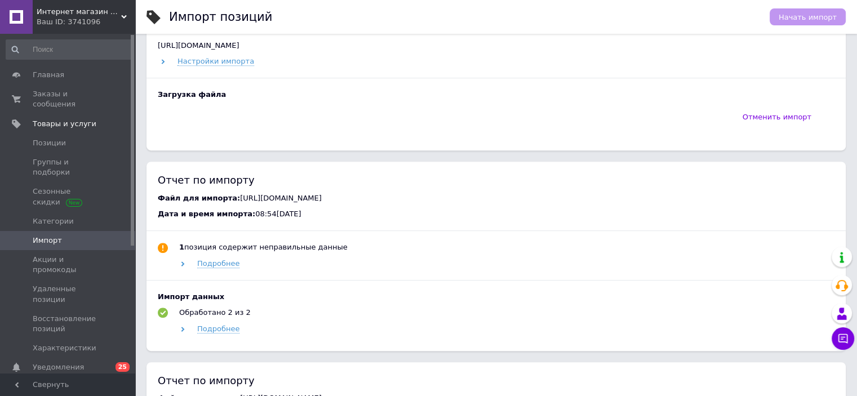
scroll to position [395, 0]
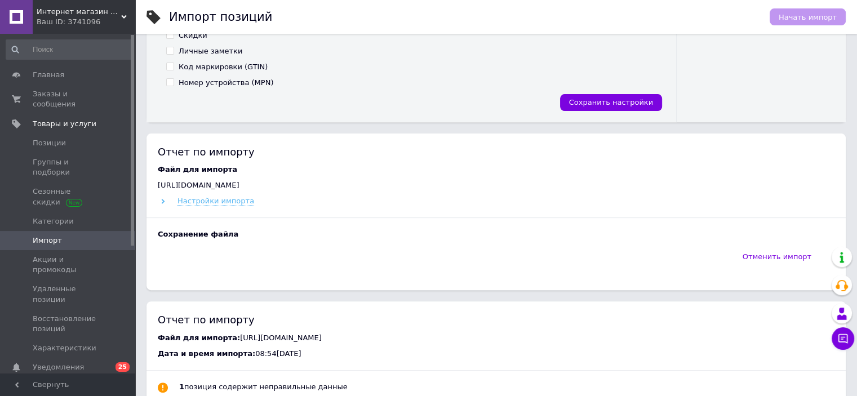
click at [224, 201] on span "Настройки импорта" at bounding box center [216, 201] width 77 height 9
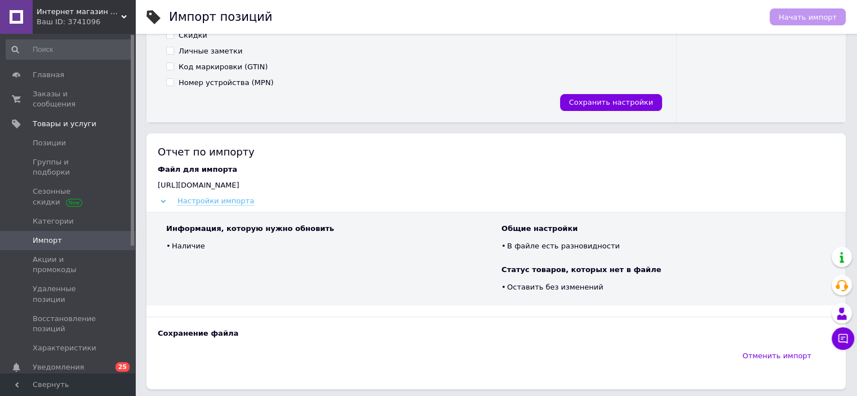
click at [223, 200] on span "Настройки импорта" at bounding box center [216, 201] width 77 height 9
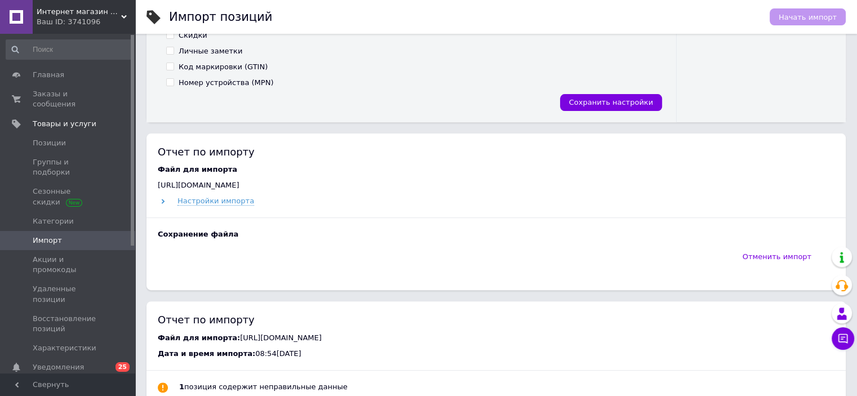
click at [112, 11] on span "Интернет магазин Zolotoy-sad" at bounding box center [79, 12] width 85 height 10
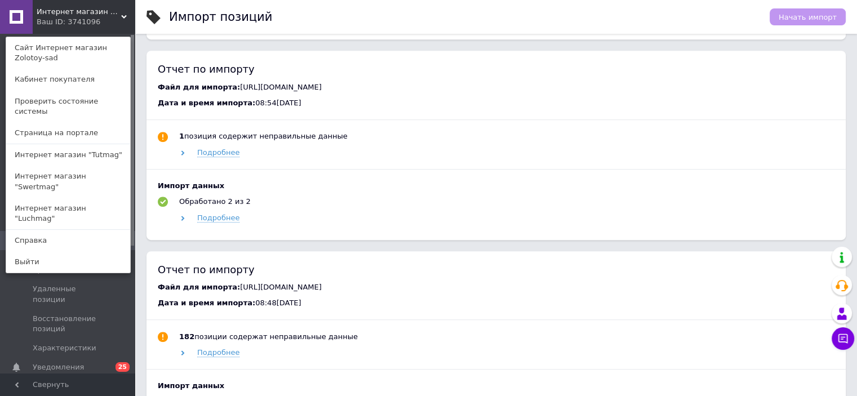
scroll to position [620, 0]
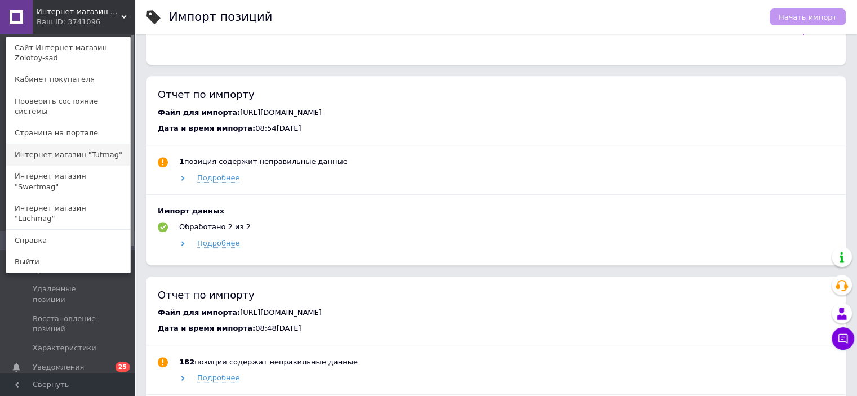
click at [98, 144] on link "Интернет магазин "Tutmag"" at bounding box center [68, 154] width 124 height 21
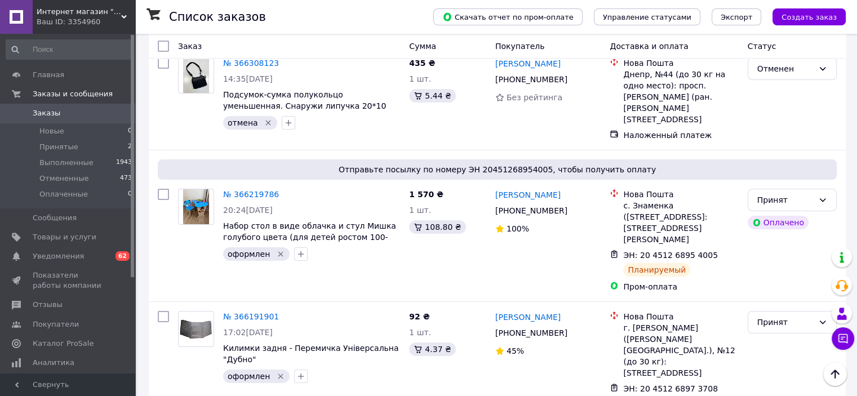
scroll to position [56, 0]
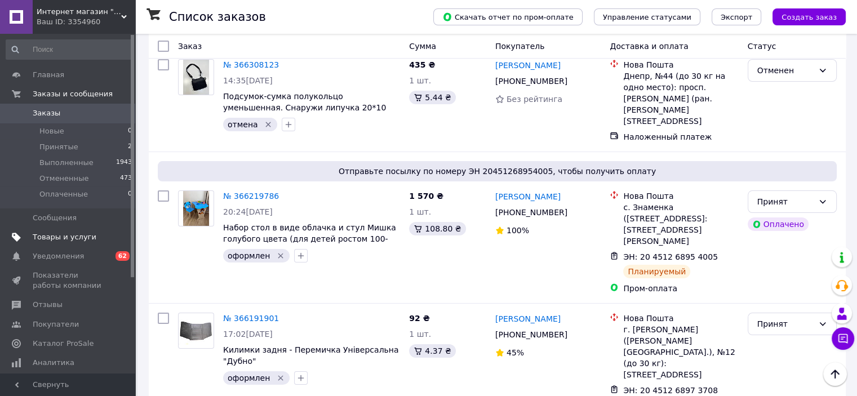
click at [78, 240] on span "Товары и услуги" at bounding box center [65, 237] width 64 height 10
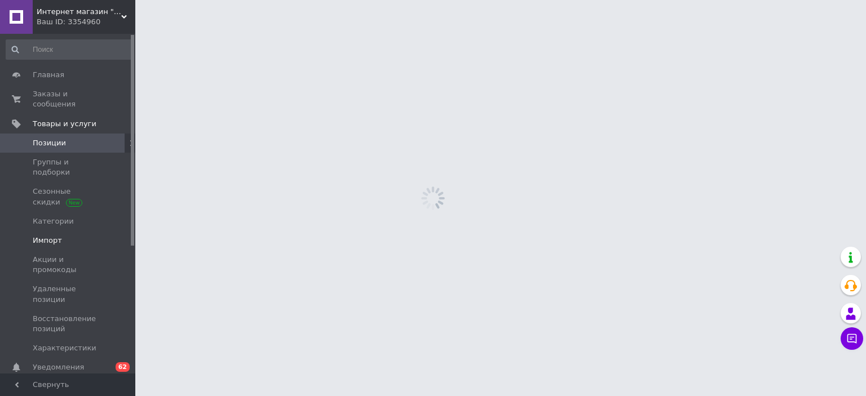
click at [70, 236] on span "Импорт" at bounding box center [69, 241] width 72 height 10
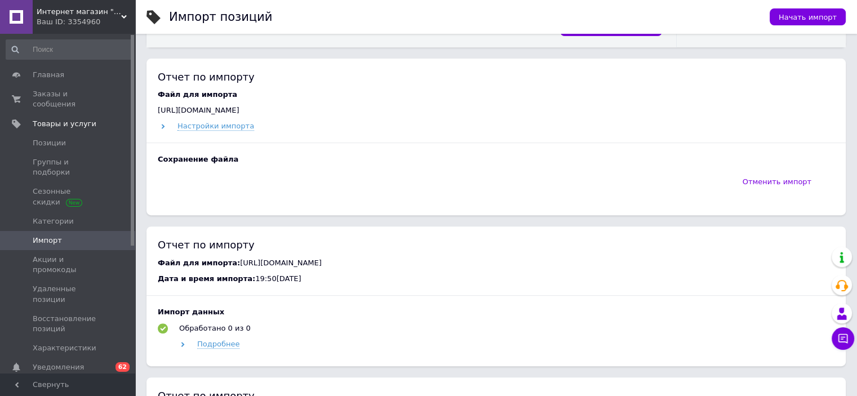
scroll to position [451, 0]
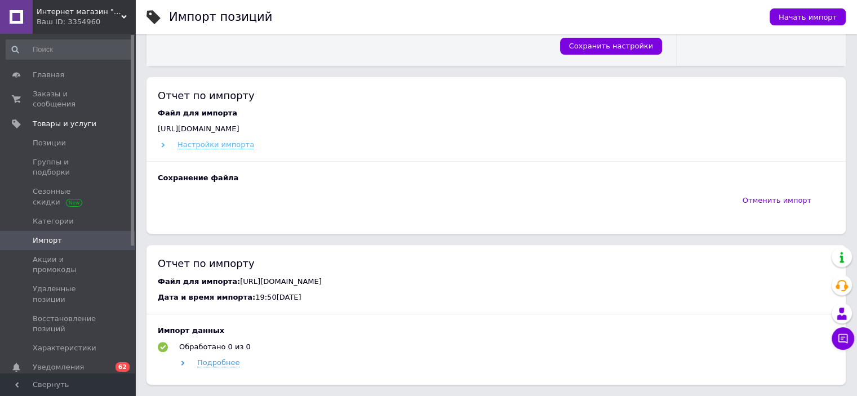
click at [222, 146] on span "Настройки импорта" at bounding box center [216, 144] width 77 height 9
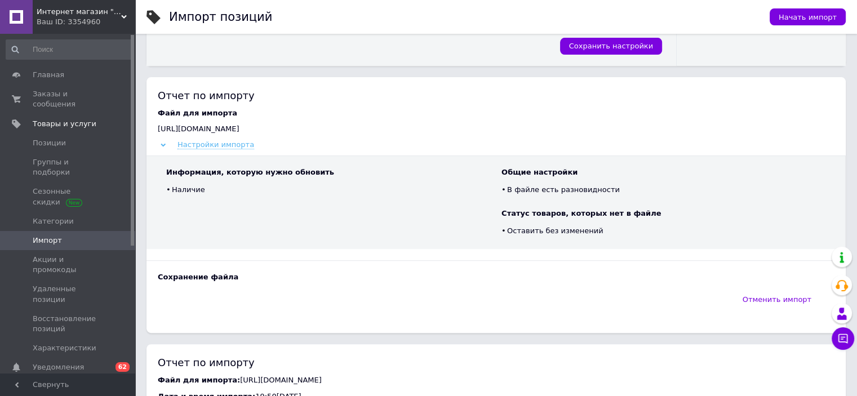
click at [223, 145] on span "Настройки импорта" at bounding box center [216, 144] width 77 height 9
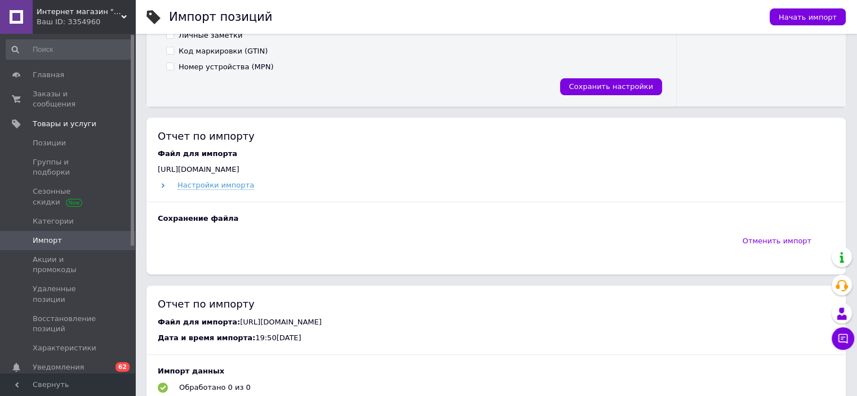
scroll to position [395, 0]
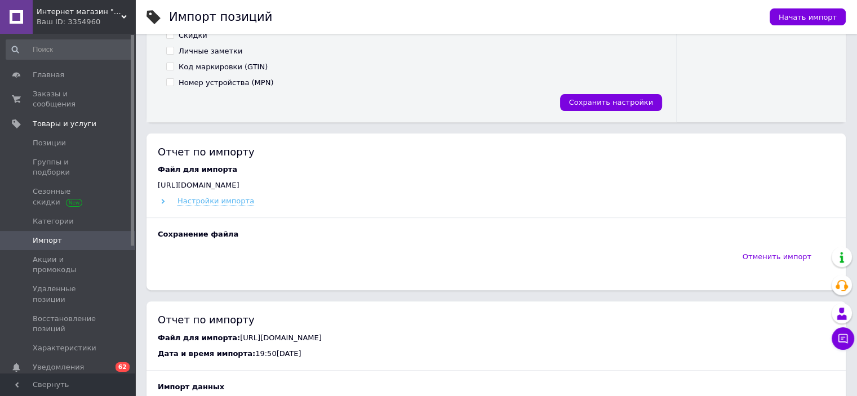
click at [204, 201] on span "Настройки импорта" at bounding box center [216, 201] width 77 height 9
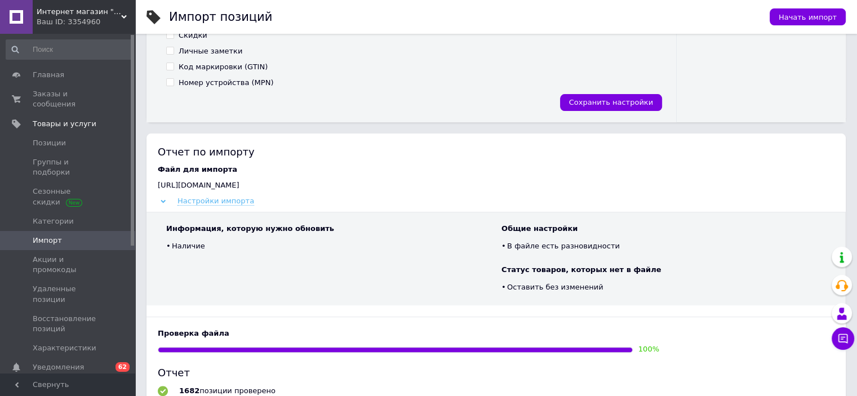
click at [222, 202] on span "Настройки импорта" at bounding box center [216, 201] width 77 height 9
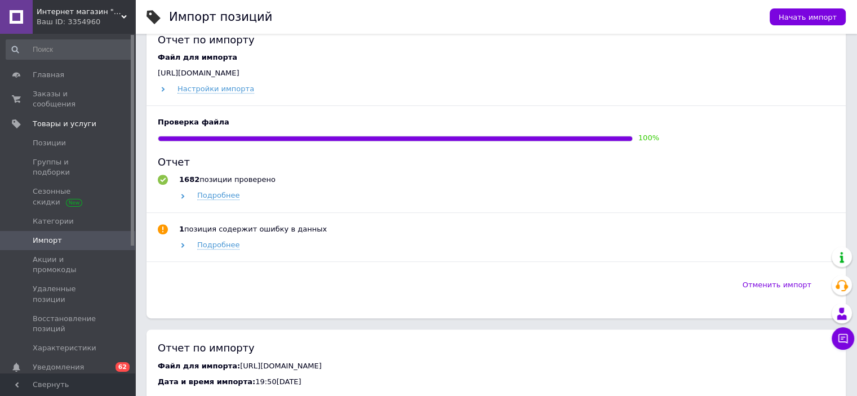
scroll to position [282, 0]
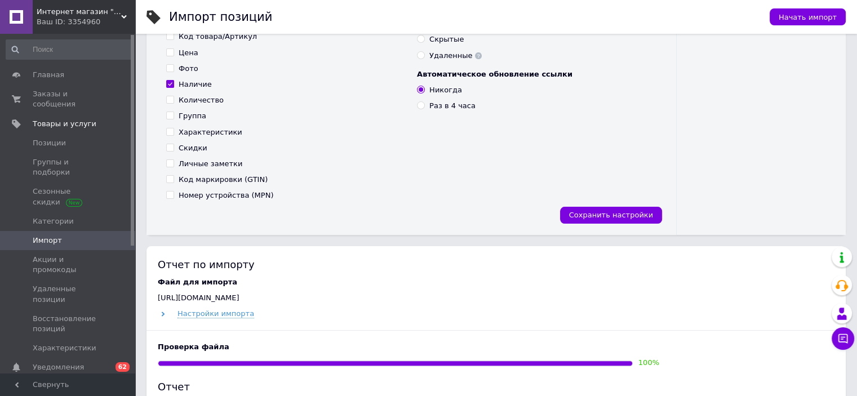
click at [608, 297] on div "https://razzar.com.ua/b2b/prom/7a525478defdeecd3b184e51cfd39828.xml" at bounding box center [496, 298] width 677 height 10
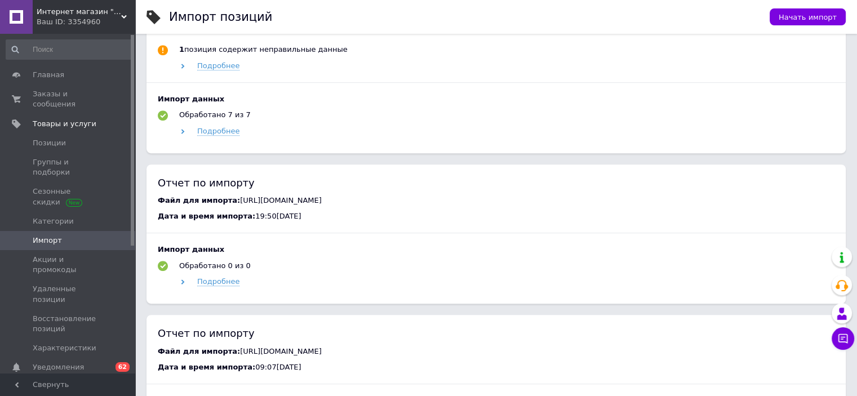
scroll to position [451, 0]
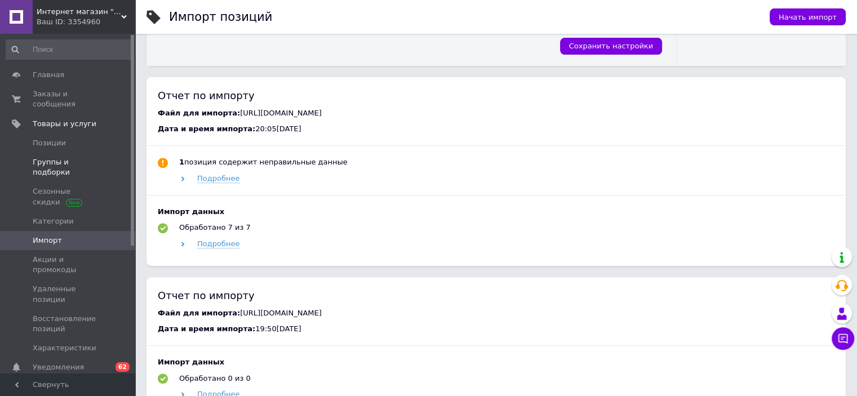
click at [104, 157] on span "Группы и подборки" at bounding box center [69, 167] width 72 height 20
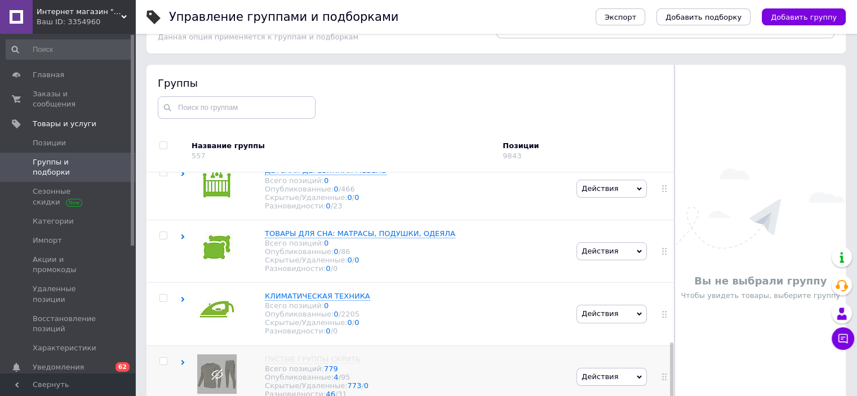
scroll to position [64, 0]
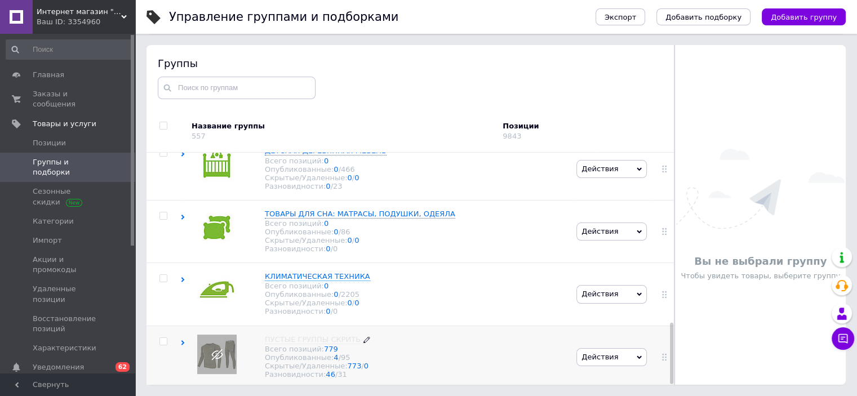
click at [339, 353] on span "/ 95" at bounding box center [345, 357] width 12 height 8
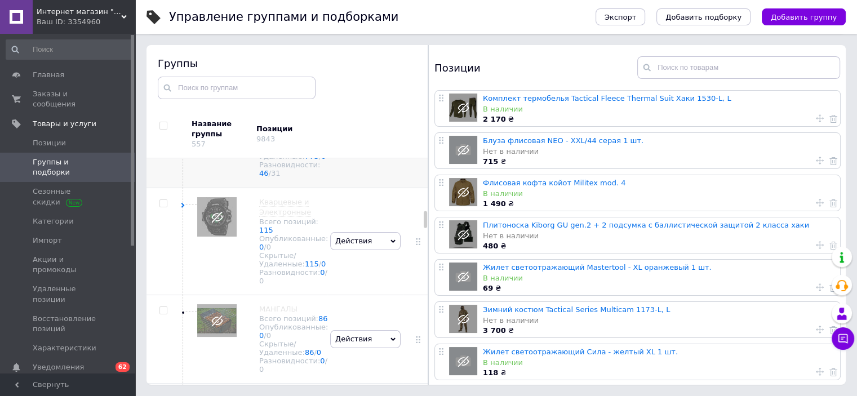
scroll to position [1351, 0]
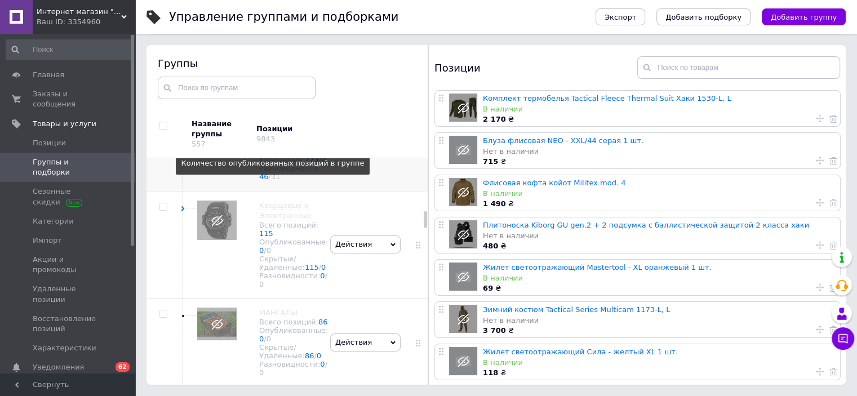
click at [261, 147] on link "4" at bounding box center [261, 143] width 5 height 8
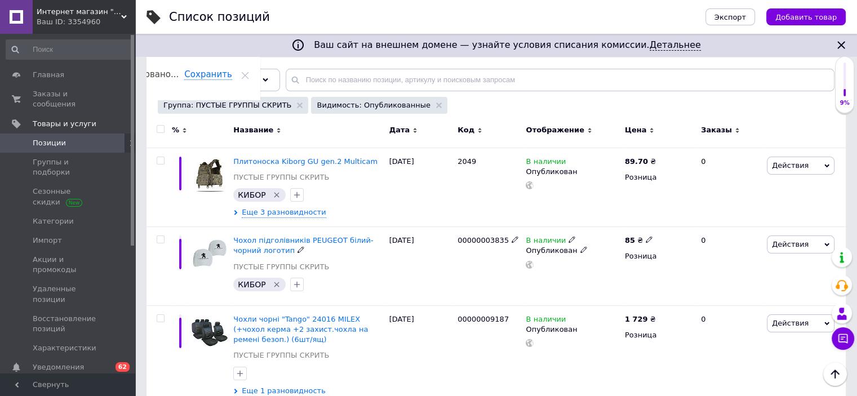
scroll to position [56, 0]
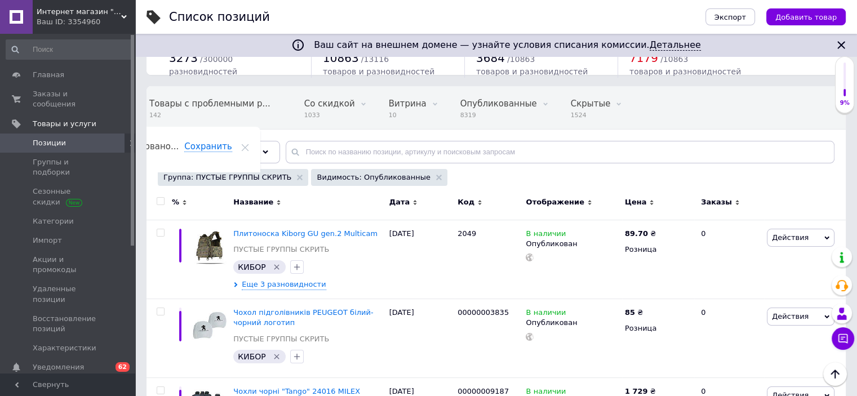
click at [157, 205] on div at bounding box center [159, 204] width 25 height 31
click at [162, 201] on input "checkbox" at bounding box center [160, 201] width 7 height 7
checkbox input "true"
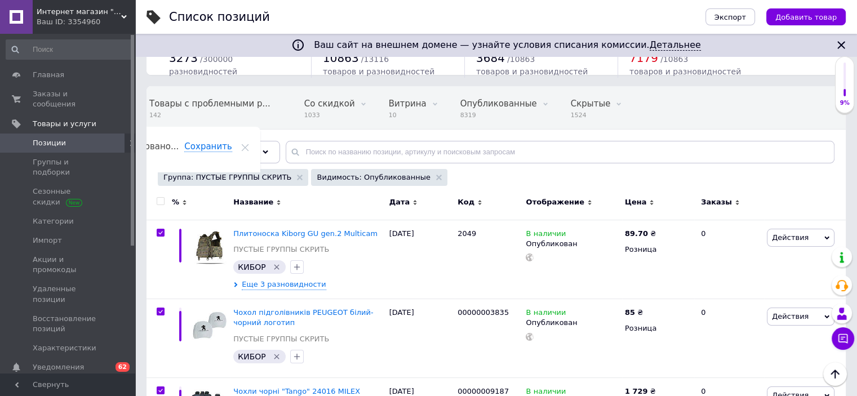
checkbox input "true"
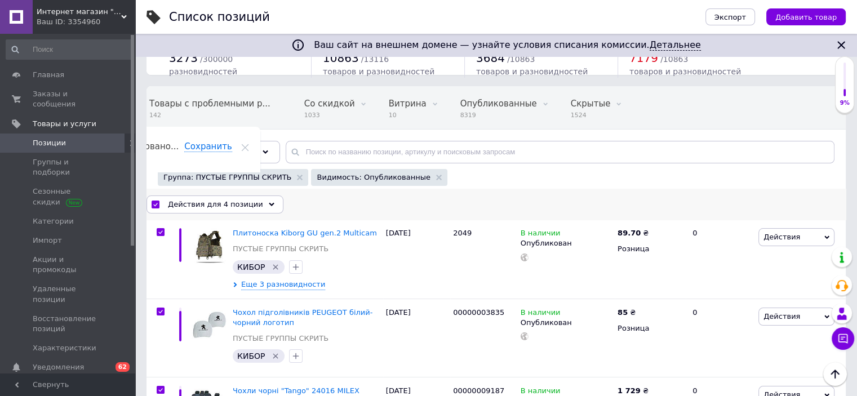
drag, startPoint x: 220, startPoint y: 198, endPoint x: 300, endPoint y: 237, distance: 88.2
click at [224, 200] on span "Действия для 4 позиции" at bounding box center [215, 205] width 95 height 10
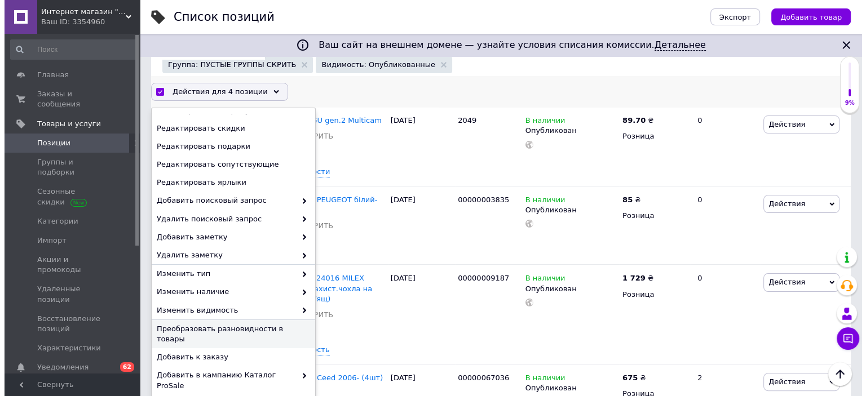
scroll to position [225, 0]
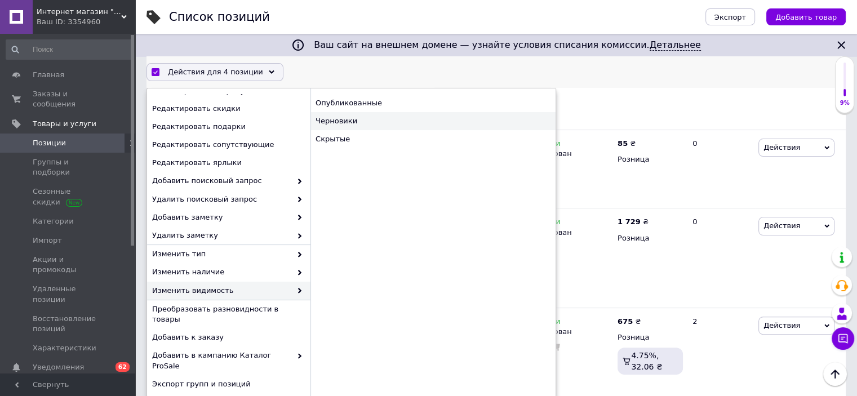
click at [383, 127] on div "Черновики" at bounding box center [433, 121] width 245 height 18
click at [384, 135] on div "Скрытые" at bounding box center [433, 139] width 245 height 18
checkbox input "false"
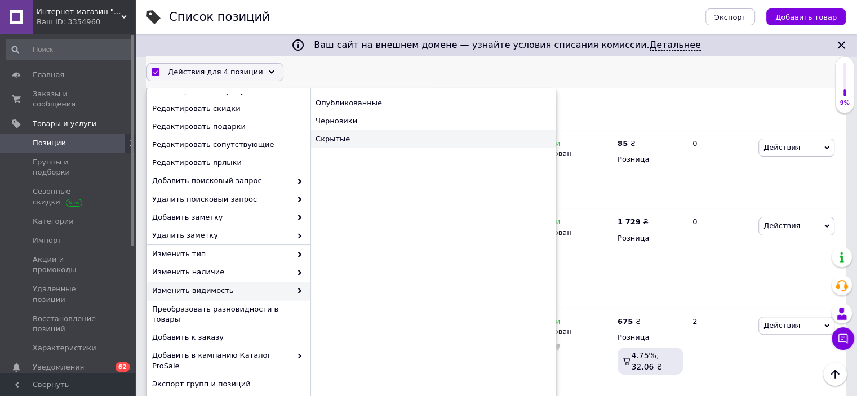
checkbox input "false"
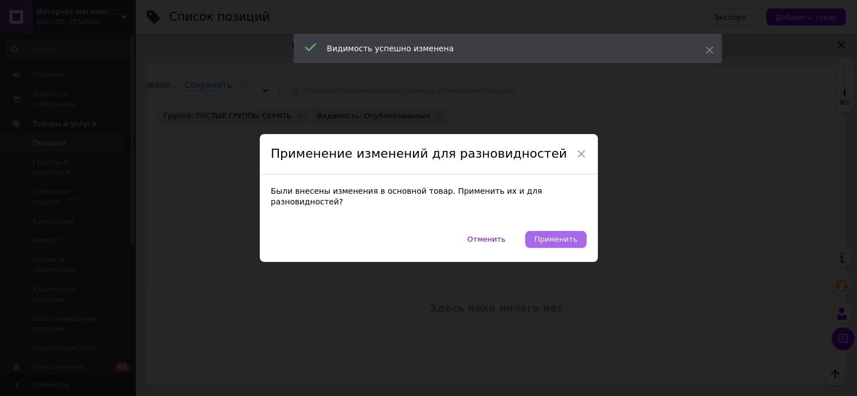
scroll to position [0, 58]
click at [549, 235] on span "Применить" at bounding box center [555, 239] width 43 height 8
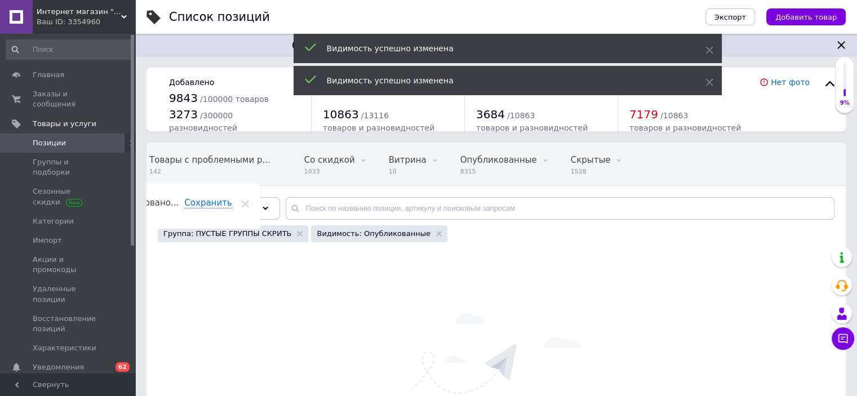
click at [97, 362] on span "Уведомления" at bounding box center [69, 367] width 72 height 10
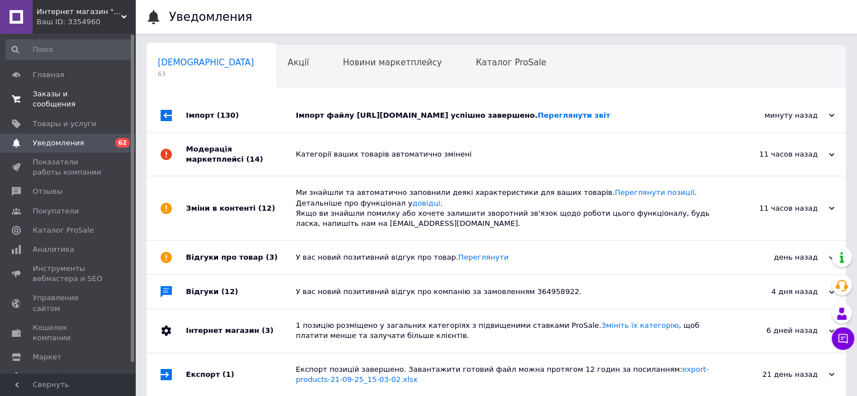
click at [74, 90] on span "Заказы и сообщения" at bounding box center [69, 99] width 72 height 20
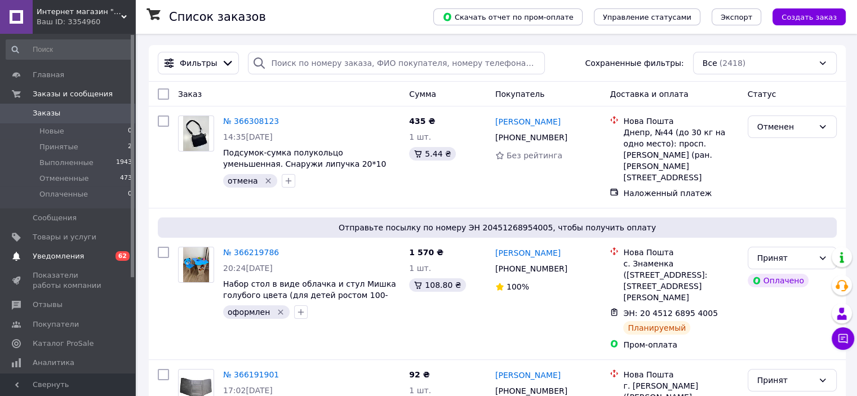
click at [51, 257] on span "Уведомления" at bounding box center [58, 256] width 51 height 10
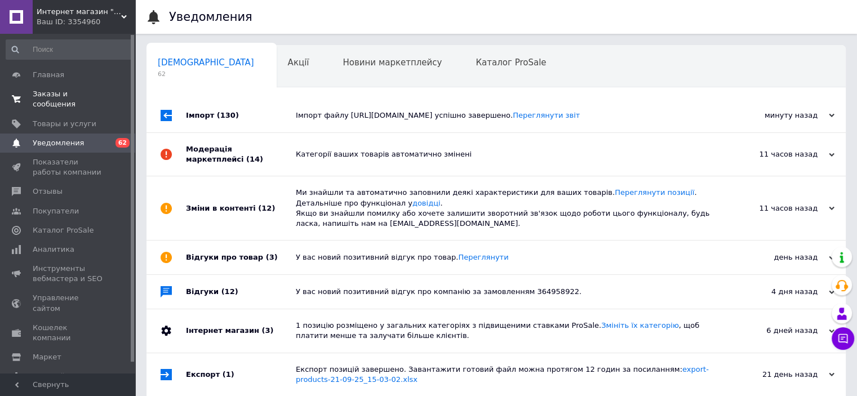
click at [95, 96] on span "Заказы и сообщения" at bounding box center [69, 99] width 72 height 20
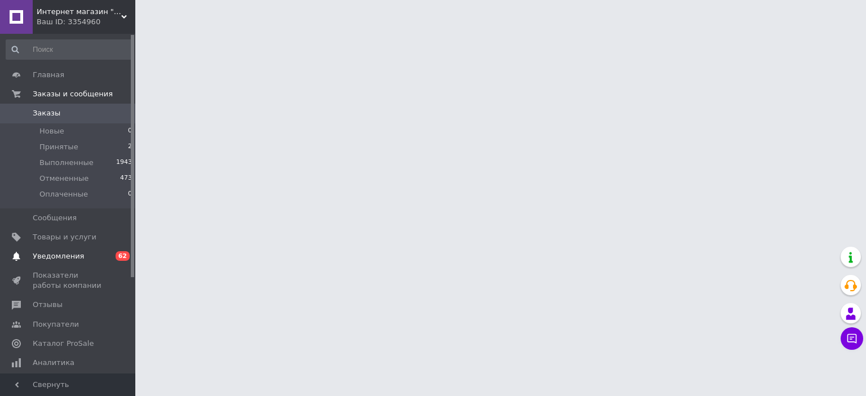
drag, startPoint x: 110, startPoint y: 257, endPoint x: 109, endPoint y: 263, distance: 5.7
click at [110, 257] on span "0 62" at bounding box center [119, 256] width 31 height 10
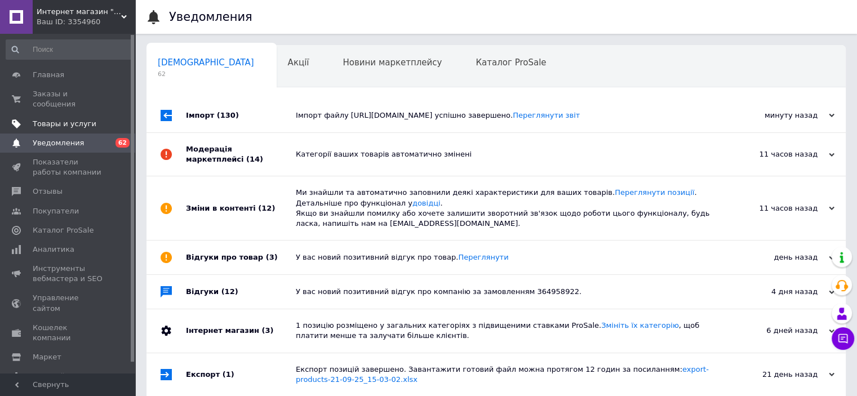
click at [72, 119] on span "Товары и услуги" at bounding box center [65, 124] width 64 height 10
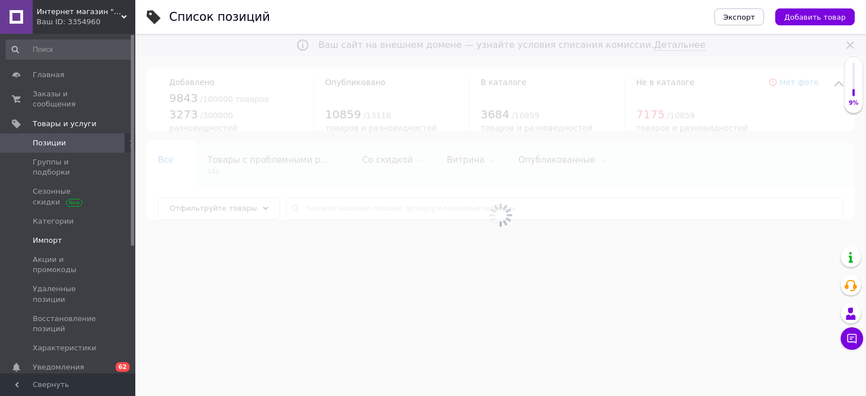
click at [80, 236] on span "Импорт" at bounding box center [69, 241] width 72 height 10
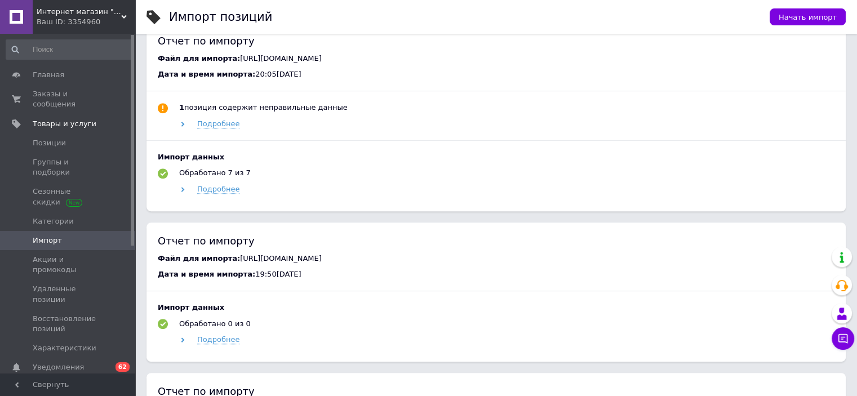
scroll to position [507, 0]
click at [212, 119] on span "Подробнее" at bounding box center [218, 122] width 42 height 9
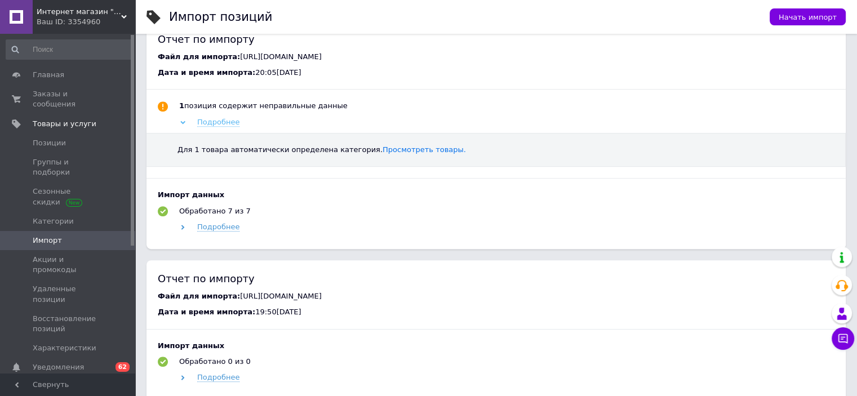
click at [216, 126] on span "Подробнее" at bounding box center [218, 122] width 42 height 9
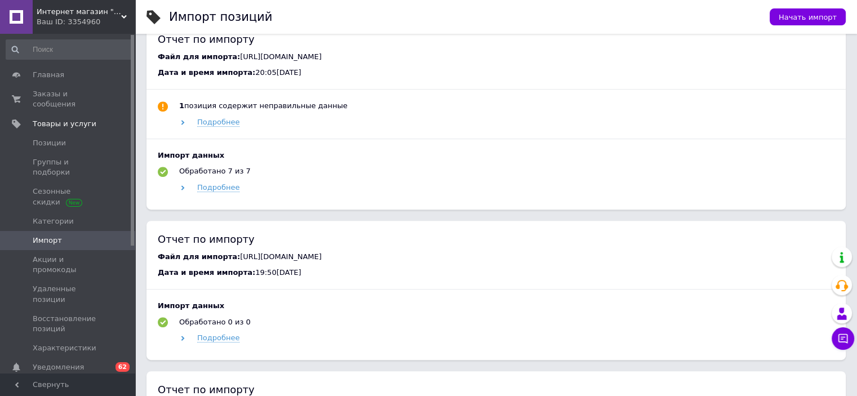
scroll to position [395, 0]
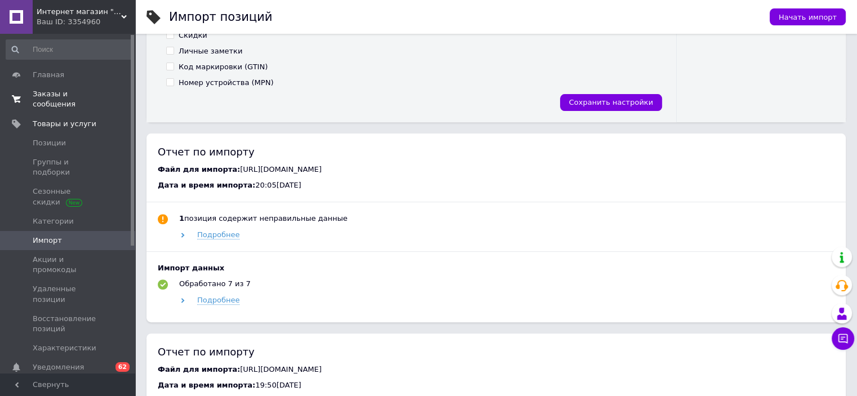
click at [88, 94] on span "Заказы и сообщения" at bounding box center [69, 99] width 72 height 20
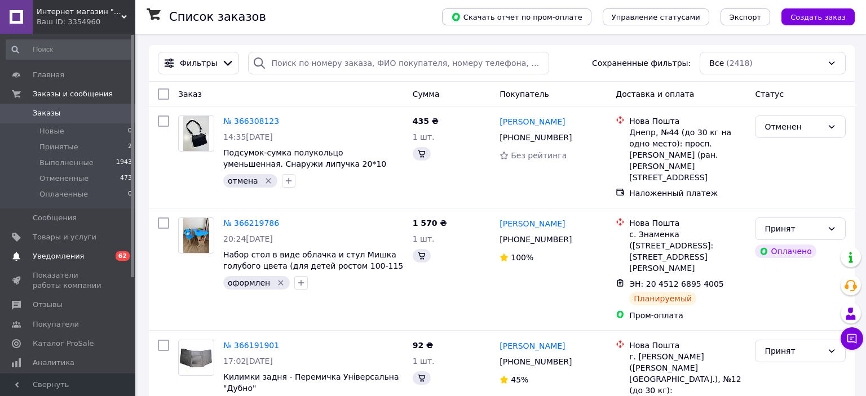
click at [89, 252] on span "Уведомления" at bounding box center [69, 256] width 72 height 10
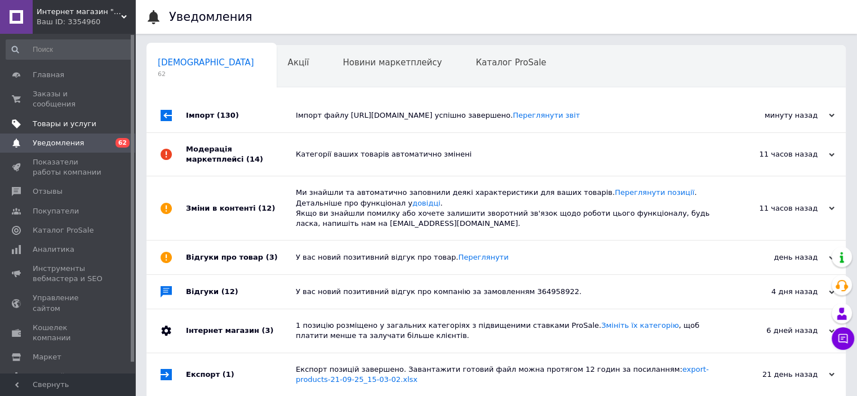
click at [81, 119] on span "Товары и услуги" at bounding box center [65, 124] width 64 height 10
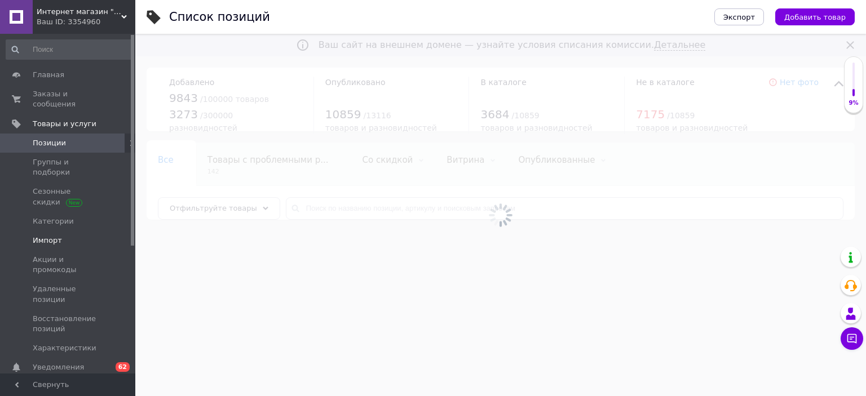
click at [92, 236] on span "Импорт" at bounding box center [69, 241] width 72 height 10
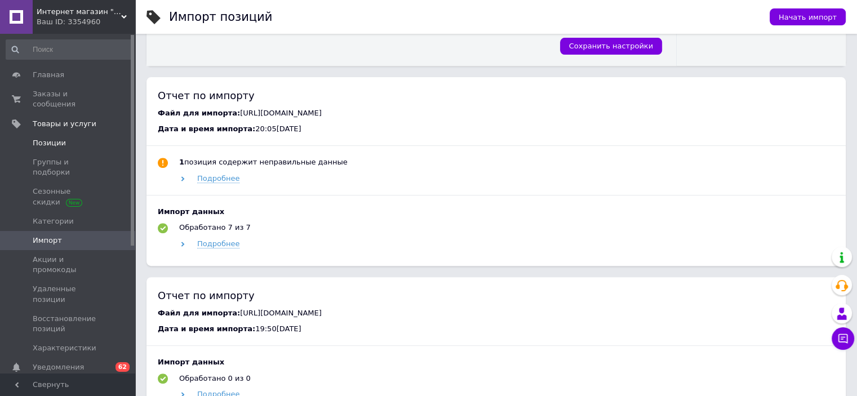
scroll to position [225, 0]
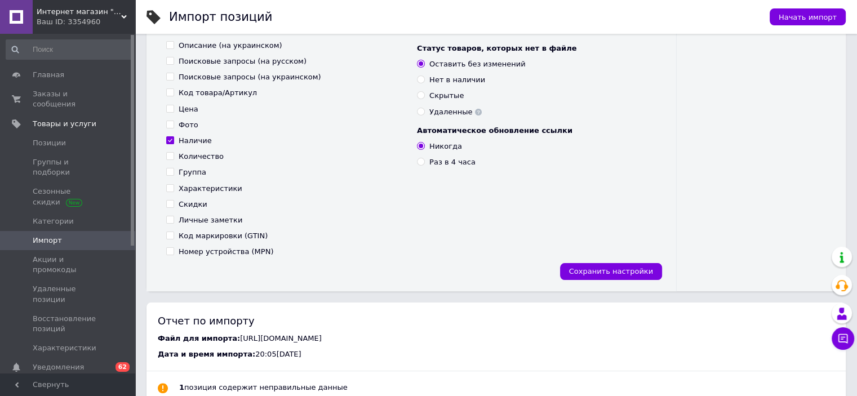
click at [112, 12] on span "Интернет магазин "Tutmag"" at bounding box center [79, 12] width 85 height 10
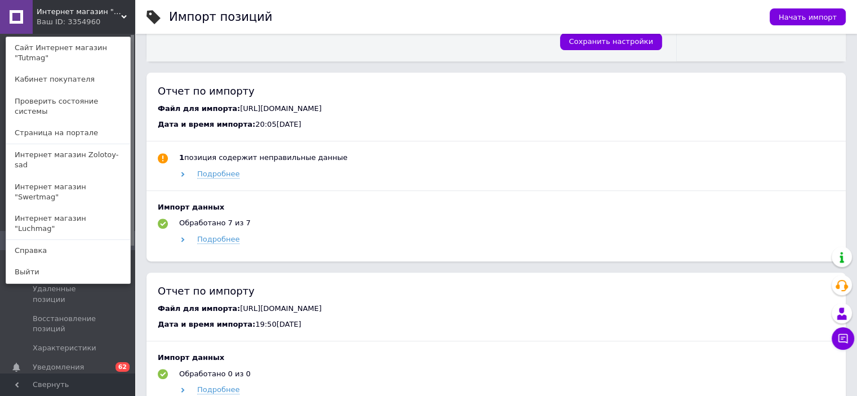
scroll to position [451, 0]
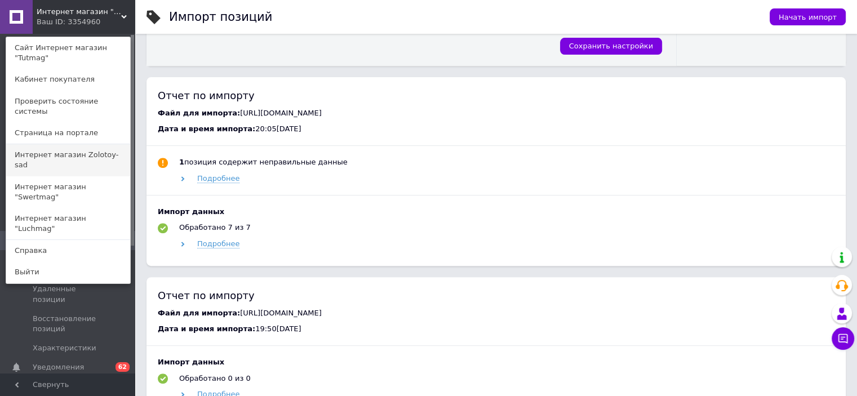
click at [94, 144] on link "Интернет магазин Zolotoy-sad" at bounding box center [68, 160] width 124 height 32
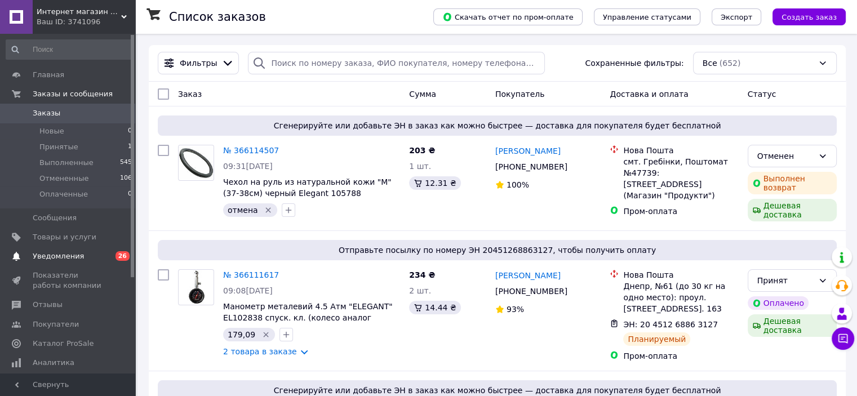
click at [114, 254] on span "0 26" at bounding box center [119, 256] width 31 height 10
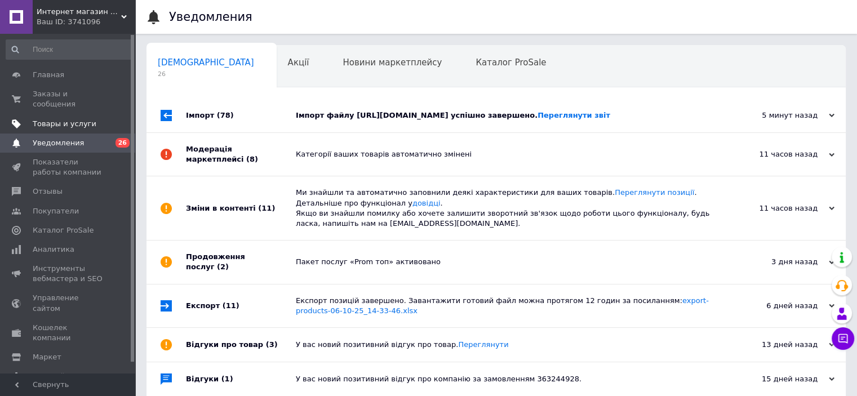
click at [74, 119] on span "Товары и услуги" at bounding box center [65, 124] width 64 height 10
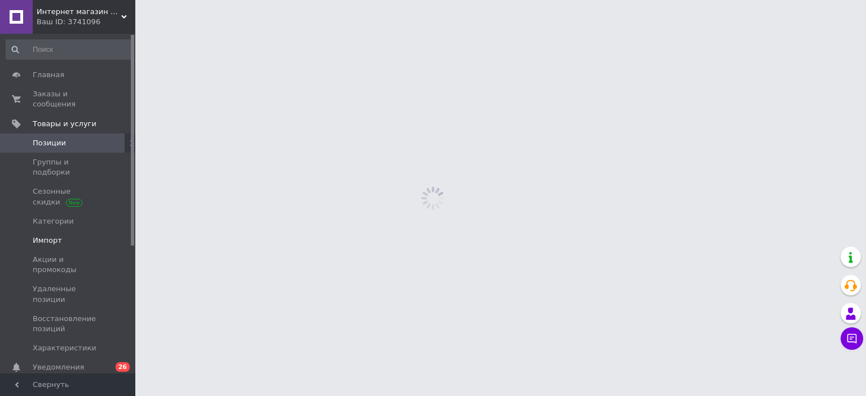
click at [81, 236] on span "Импорт" at bounding box center [69, 241] width 72 height 10
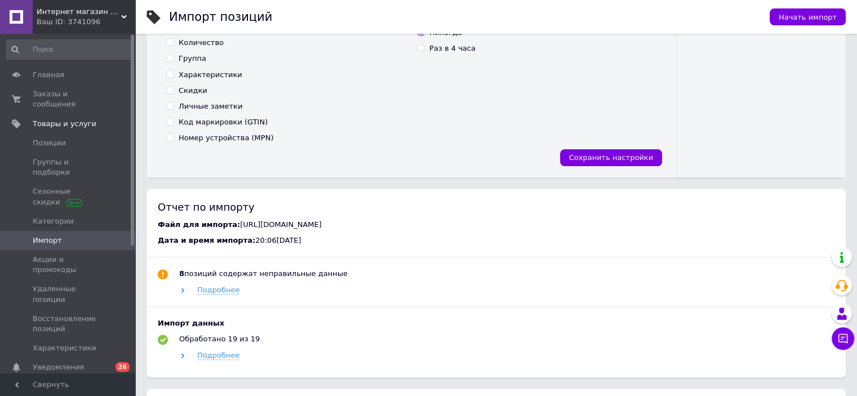
scroll to position [338, 0]
click at [92, 98] on span "Заказы и сообщения" at bounding box center [69, 99] width 72 height 20
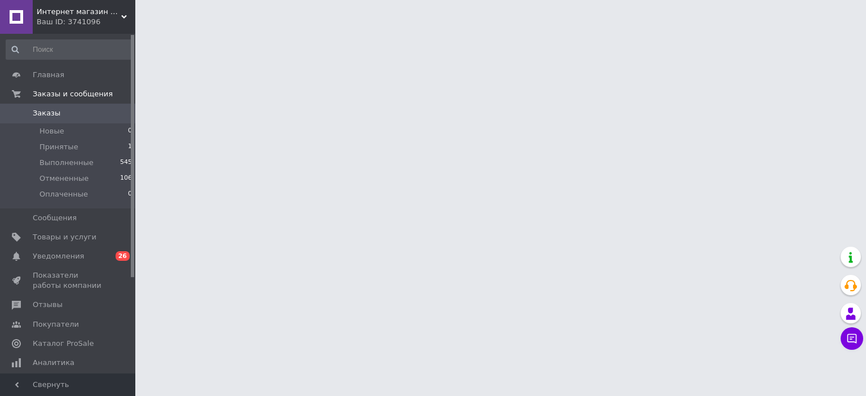
click at [116, 19] on div "Ваш ID: 3741096" at bounding box center [86, 22] width 99 height 10
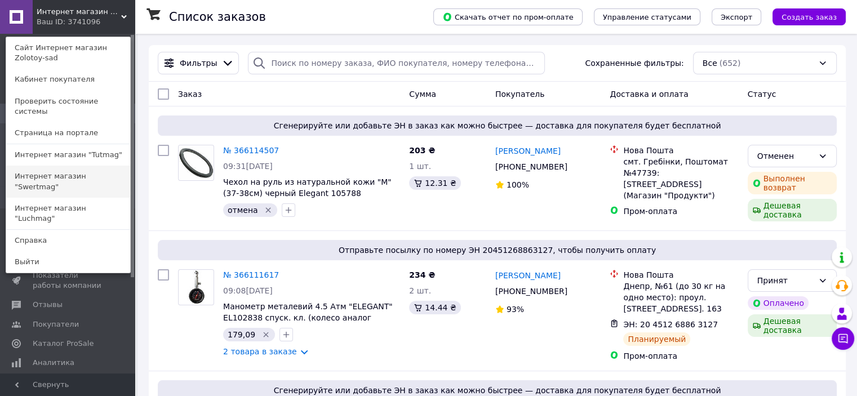
click at [107, 176] on link "Интернет магазин "Swertmag"" at bounding box center [68, 182] width 124 height 32
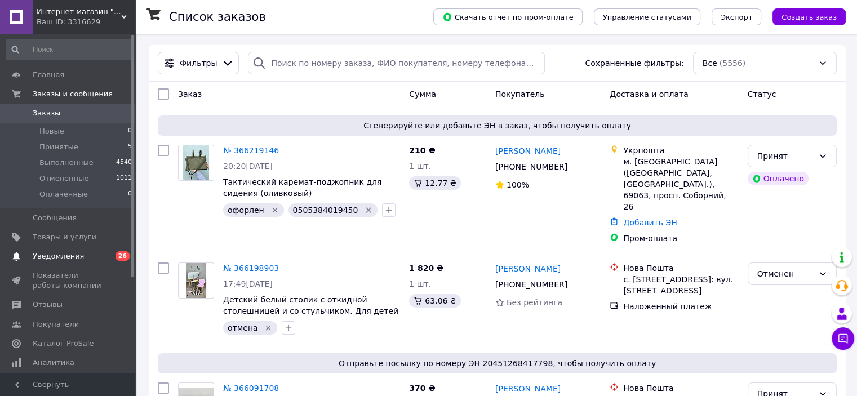
click at [83, 260] on span "Уведомления" at bounding box center [69, 256] width 72 height 10
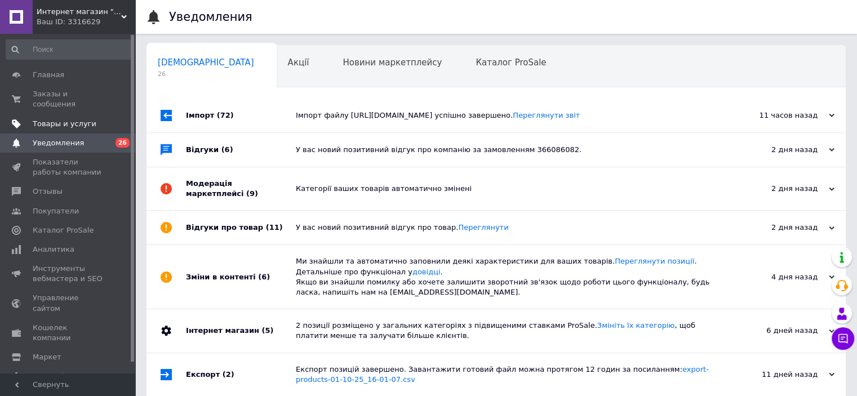
click at [65, 119] on span "Товары и услуги" at bounding box center [65, 124] width 64 height 10
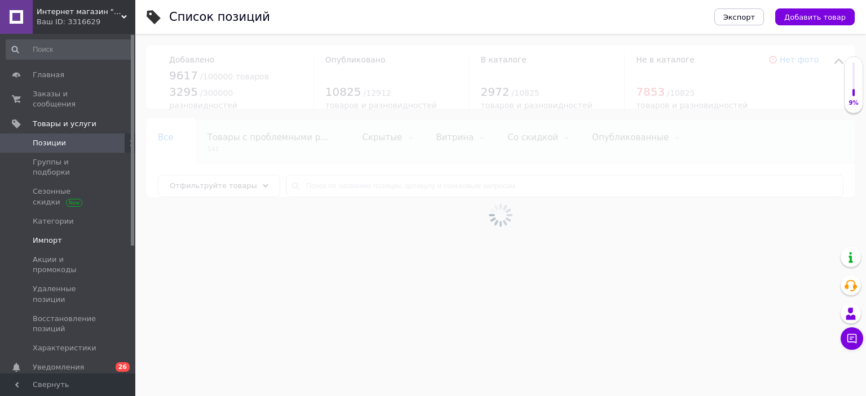
click at [76, 236] on span "Импорт" at bounding box center [69, 241] width 72 height 10
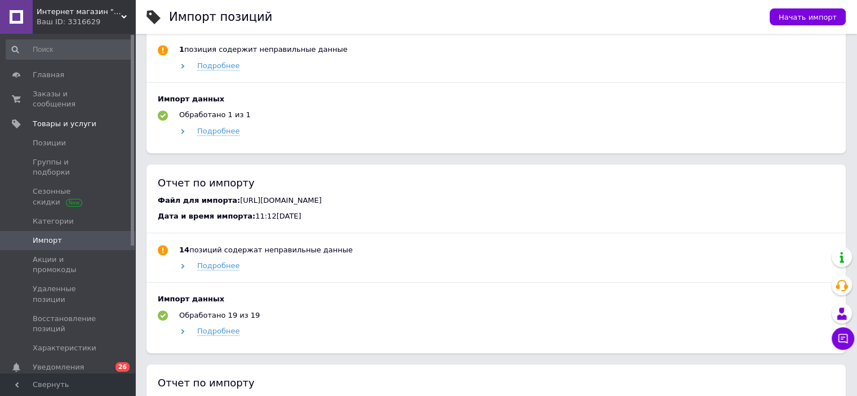
scroll to position [395, 0]
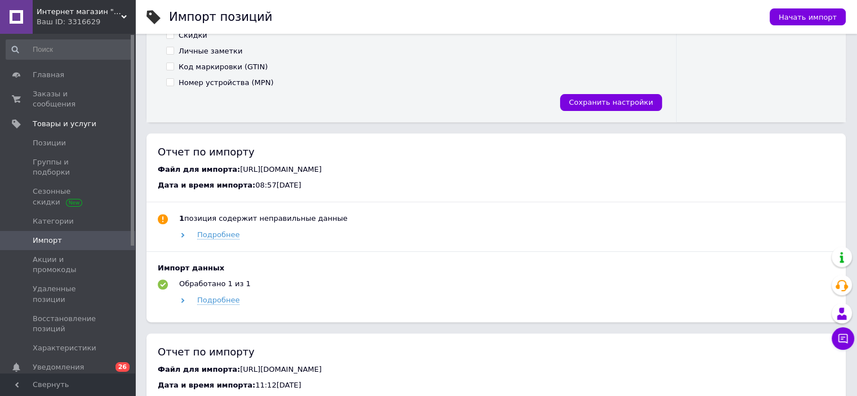
click at [99, 358] on link "Уведомления 0 26" at bounding box center [69, 367] width 139 height 19
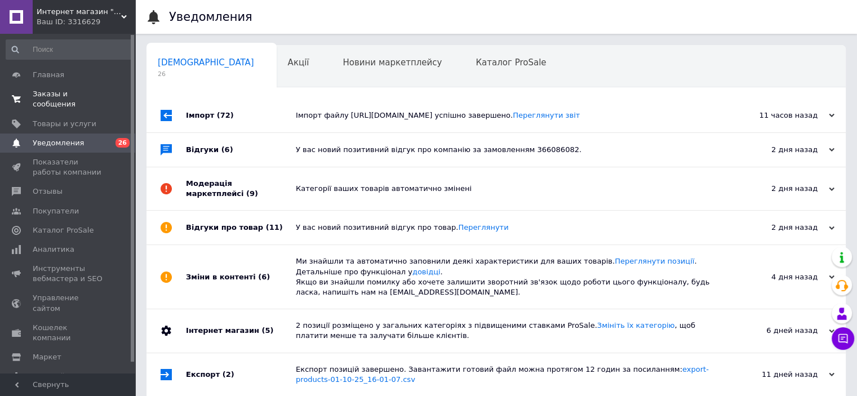
click at [79, 97] on span "Заказы и сообщения" at bounding box center [69, 99] width 72 height 20
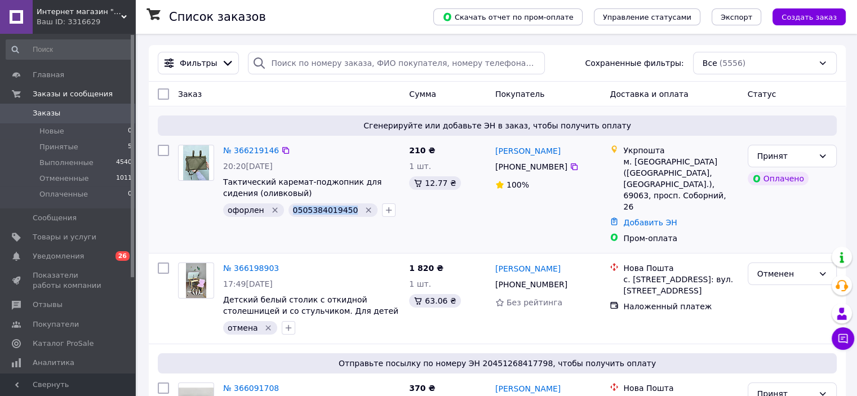
drag, startPoint x: 343, startPoint y: 209, endPoint x: 290, endPoint y: 212, distance: 53.1
click at [293, 212] on span "0505384019450" at bounding box center [325, 210] width 65 height 9
click at [99, 257] on span "Уведомления" at bounding box center [69, 256] width 72 height 10
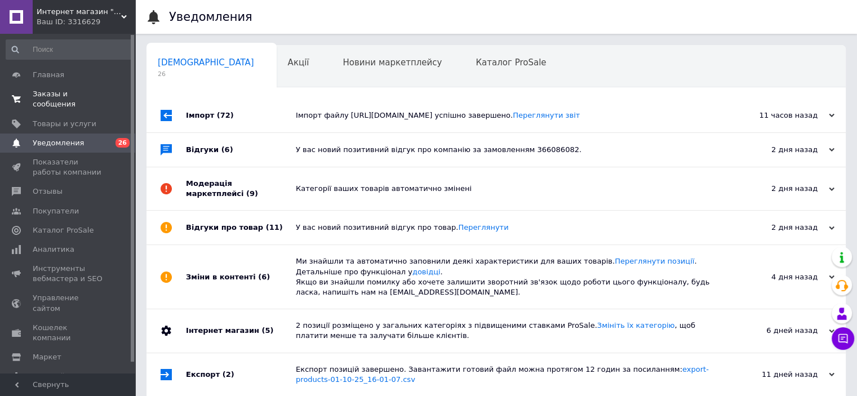
click at [89, 92] on span "Заказы и сообщения" at bounding box center [69, 99] width 72 height 20
